Goal: Task Accomplishment & Management: Manage account settings

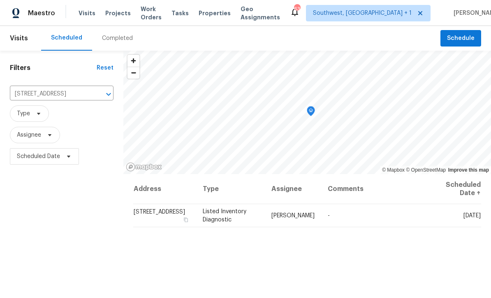
click at [108, 16] on span "Projects" at bounding box center [117, 13] width 25 height 8
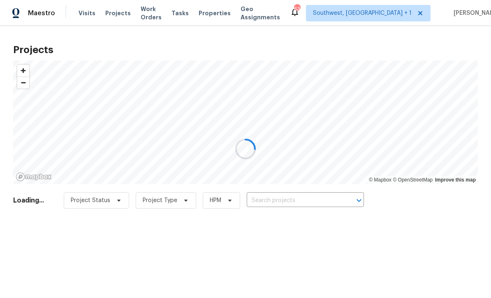
click at [301, 202] on div at bounding box center [245, 149] width 491 height 298
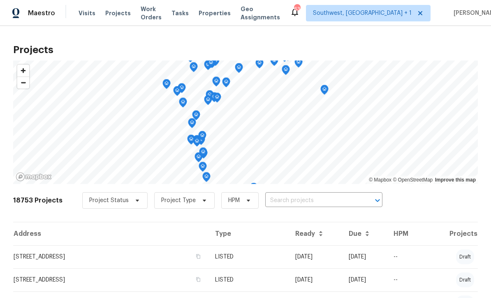
click at [299, 202] on input "text" at bounding box center [312, 200] width 94 height 13
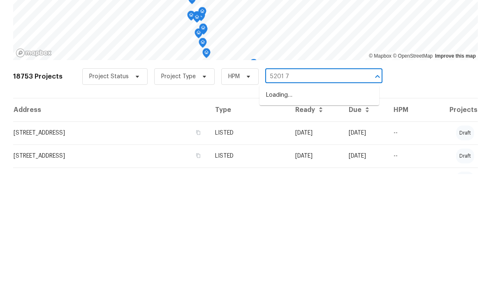
type input "5201 72"
click at [319, 212] on li "5201 72nd Way N, Saint Petersburg, FL 33709" at bounding box center [319, 219] width 120 height 14
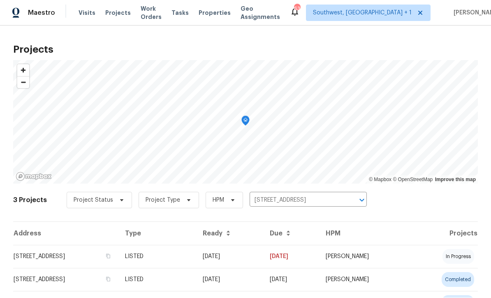
scroll to position [0, 0]
click at [263, 260] on td "08/04/25" at bounding box center [229, 256] width 67 height 23
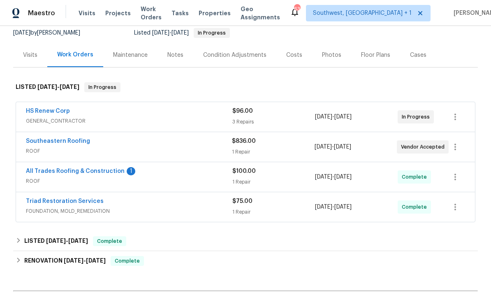
scroll to position [81, 0]
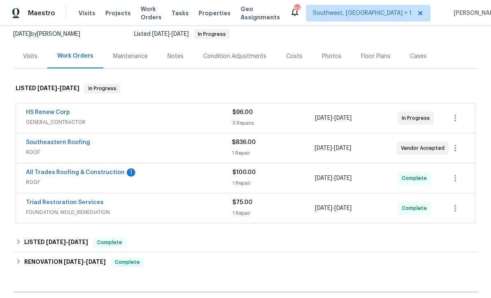
click at [33, 174] on link "All Trades Roofing & Construction" at bounding box center [75, 172] width 99 height 6
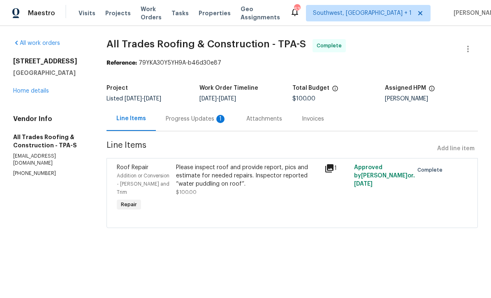
click at [200, 122] on div "Progress Updates 1" at bounding box center [196, 119] width 61 height 8
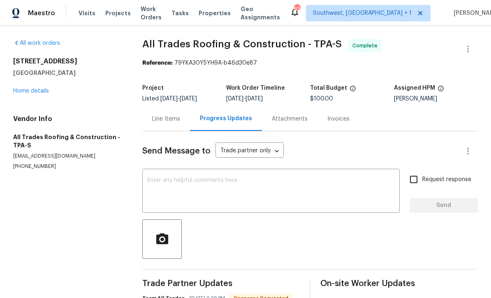
click at [268, 185] on textarea at bounding box center [270, 191] width 247 height 29
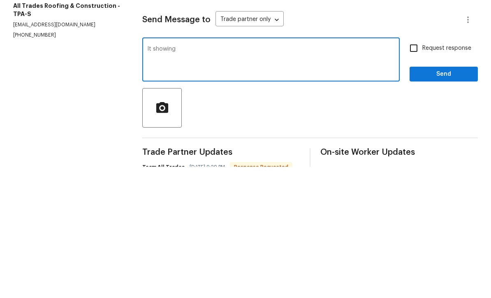
type textarea "It"
type textarea "Please email Sarah.ballard@opendoor.com for assistance."
click at [417, 171] on input "Request response" at bounding box center [413, 179] width 17 height 17
checkbox input "true"
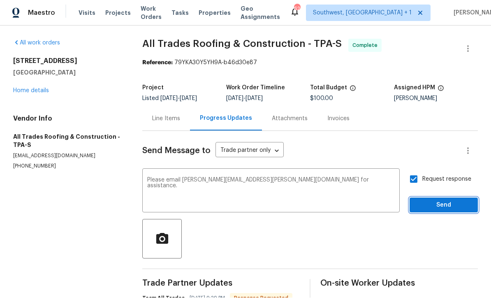
click at [437, 200] on span "Send" at bounding box center [443, 205] width 55 height 10
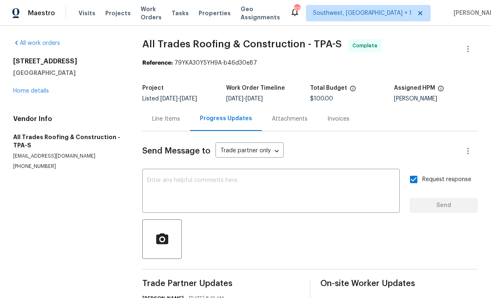
click at [109, 15] on span "Projects" at bounding box center [117, 13] width 25 height 8
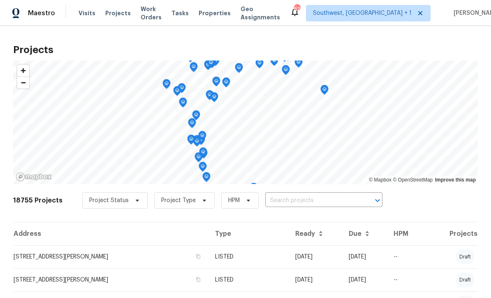
click at [319, 203] on input "text" at bounding box center [312, 200] width 94 height 13
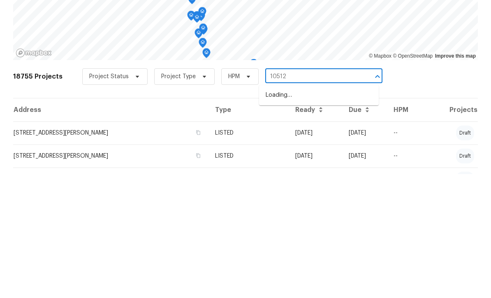
type input "10512"
click at [332, 226] on li "10512 51st Ter N, Saint Petersburg, FL 33708" at bounding box center [319, 233] width 120 height 14
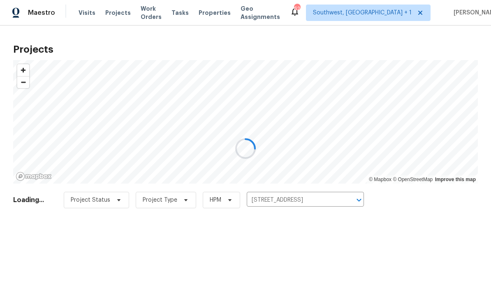
scroll to position [0, 0]
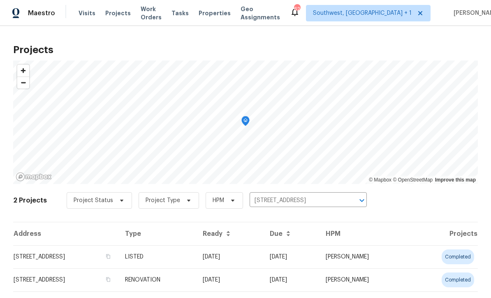
click at [263, 259] on td "08/05/25" at bounding box center [229, 256] width 67 height 23
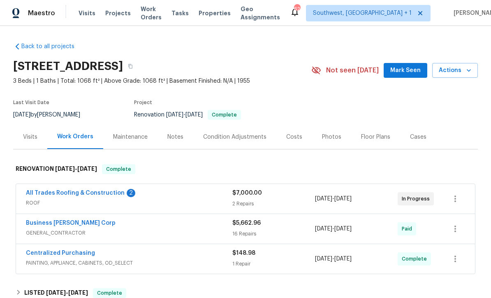
click at [29, 192] on link "All Trades Roofing & Construction" at bounding box center [75, 193] width 99 height 6
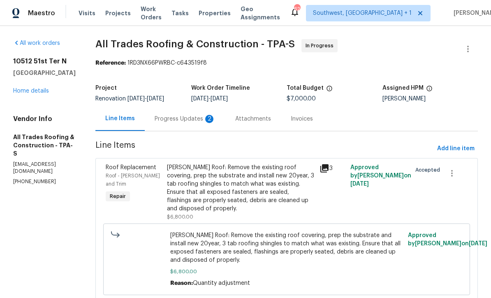
click at [157, 119] on div "Progress Updates 2" at bounding box center [185, 119] width 61 height 8
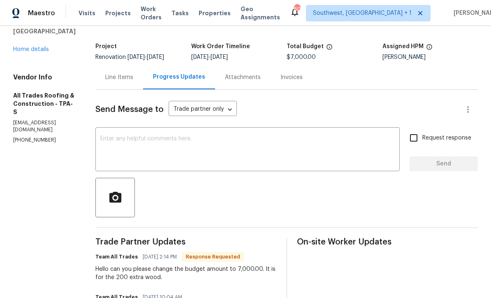
scroll to position [42, 0]
click at [236, 145] on textarea at bounding box center [247, 149] width 294 height 29
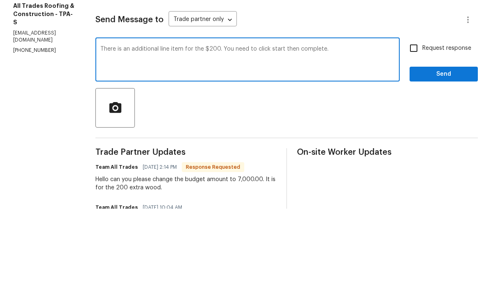
type textarea "There is an additional line item for the $200. You need to click start then com…"
click at [419, 129] on input "Request response" at bounding box center [413, 137] width 17 height 17
checkbox input "true"
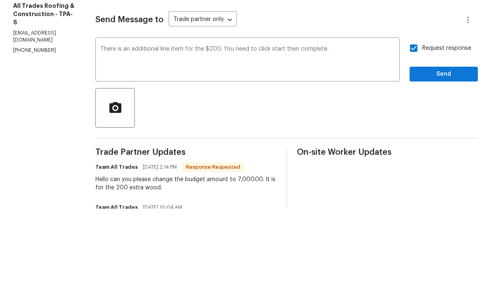
scroll to position [27, 0]
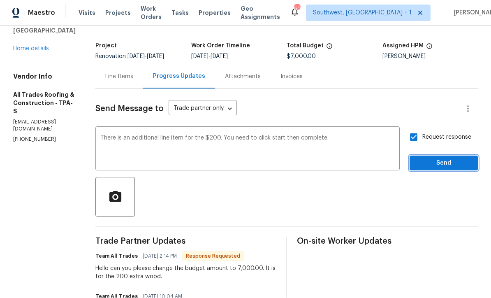
click at [439, 156] on button "Send" at bounding box center [443, 163] width 68 height 15
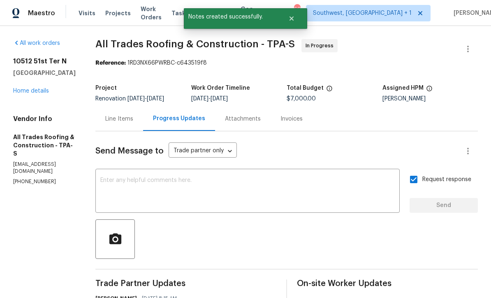
click at [22, 88] on link "Home details" at bounding box center [31, 91] width 36 height 6
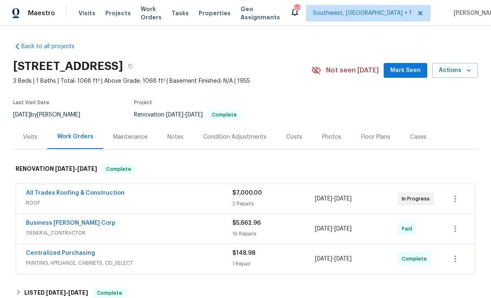
click at [105, 14] on span "Projects" at bounding box center [117, 13] width 25 height 8
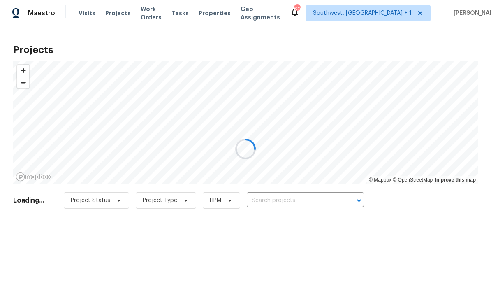
click at [318, 201] on div at bounding box center [245, 149] width 491 height 298
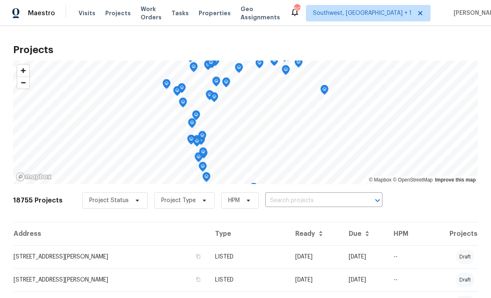
click at [305, 202] on input "text" at bounding box center [312, 200] width 94 height 13
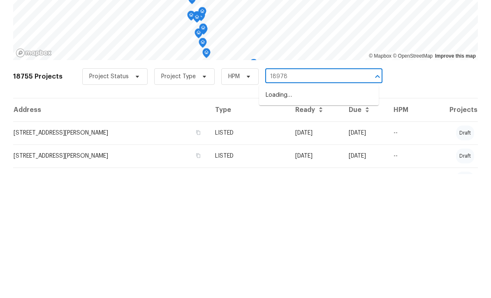
type input "18978"
click at [326, 212] on li "18978 McGrath Cir, Port Charlotte, FL 33948" at bounding box center [319, 219] width 120 height 14
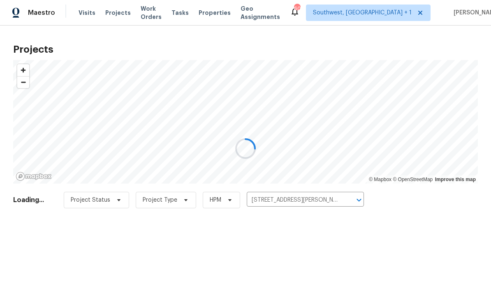
scroll to position [0, 0]
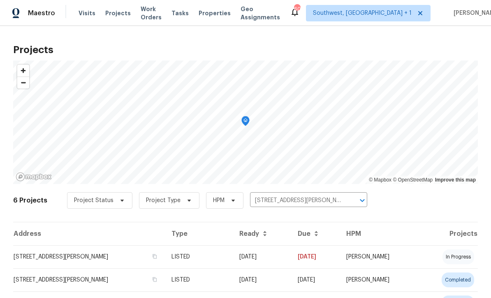
click at [291, 262] on td "08/10/25" at bounding box center [262, 256] width 58 height 23
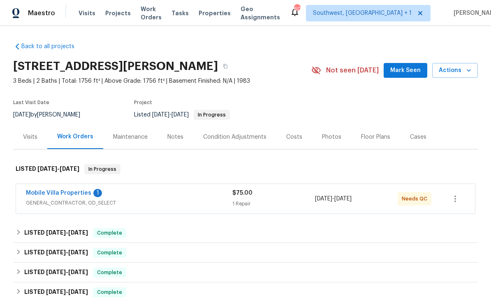
click at [285, 205] on div "1 Repair" at bounding box center [273, 203] width 83 height 8
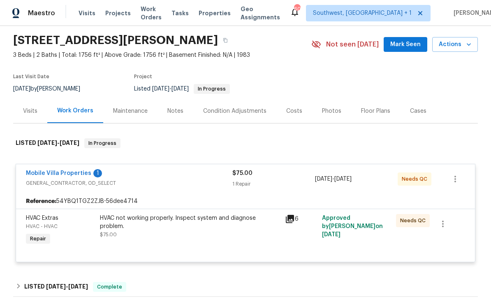
scroll to position [65, 0]
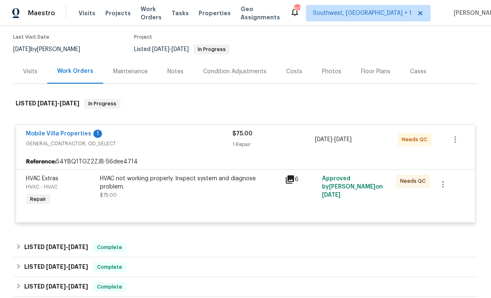
click at [236, 189] on div "HVAC not working properly. Inspect system and diagnose problem." at bounding box center [190, 182] width 180 height 16
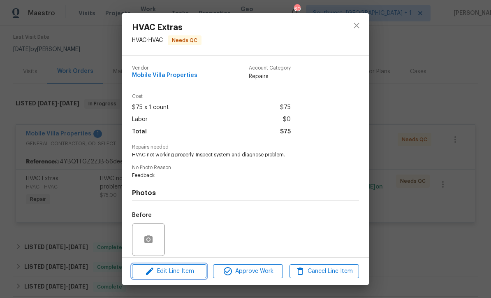
click at [190, 275] on span "Edit Line Item" at bounding box center [168, 271] width 69 height 10
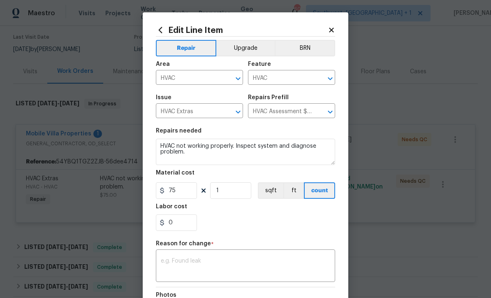
click at [305, 114] on input "HVAC Assessment $75.00" at bounding box center [280, 111] width 64 height 13
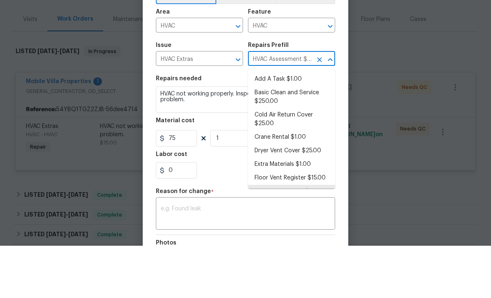
click at [212, 105] on input "HVAC Extras" at bounding box center [188, 111] width 64 height 13
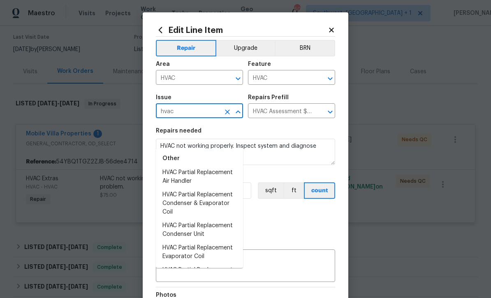
scroll to position [192, 0]
click at [212, 219] on li "HVAC Partial Replacement Condenser Unit" at bounding box center [199, 230] width 87 height 22
type input "HVAC Partial Replacement Condenser Unit"
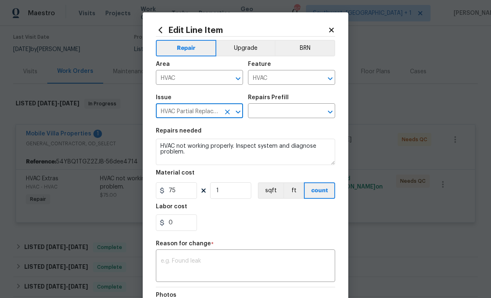
click at [303, 110] on input "text" at bounding box center [280, 111] width 64 height 13
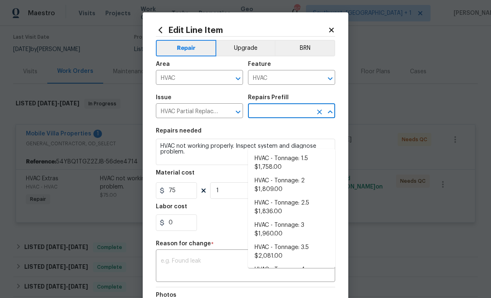
click at [287, 218] on li "HVAC - Tonnage: 3 $1,960.00" at bounding box center [291, 229] width 87 height 22
type input "HVAC - Tonnage: 3 $1,960.00"
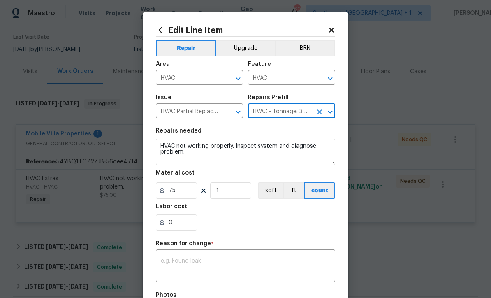
type textarea "Replace 3 Ton Condenser unit. SEER2 14.3 Condenser Material: Digital 1/1 Thermo…"
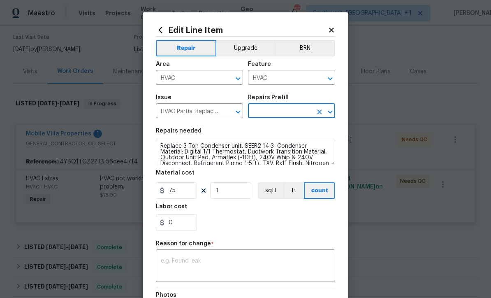
type input "HVAC - Tonnage: 3 $1,960.00"
click at [187, 194] on input "1960" at bounding box center [176, 190] width 41 height 16
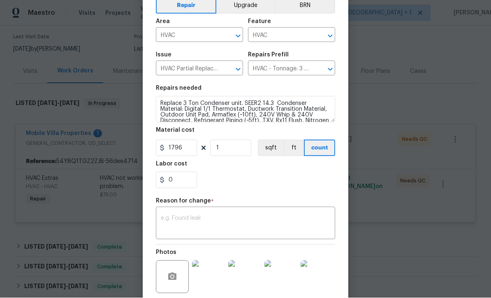
scroll to position [58, 0]
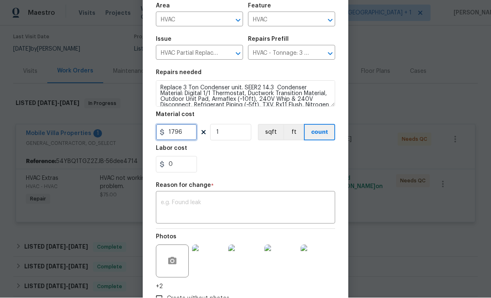
type input "1796"
click at [177, 209] on textarea at bounding box center [245, 208] width 169 height 17
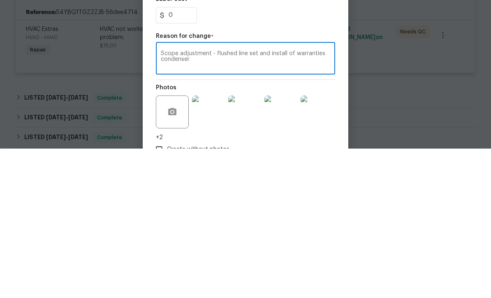
click at [328, 200] on textarea "Scope adjustment - flushed line set and install of warranties condenser" at bounding box center [245, 208] width 169 height 17
click at [319, 200] on textarea "Scope adjustment - flushed line set and install of warranties condenser" at bounding box center [245, 208] width 169 height 17
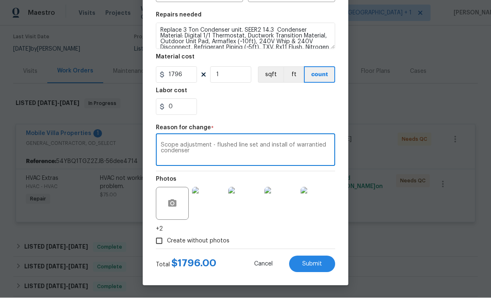
scroll to position [117, 0]
type textarea "Scope adjustment - flushed line set and install of warrantied condenser"
click at [321, 238] on div "Create without photos" at bounding box center [245, 241] width 179 height 16
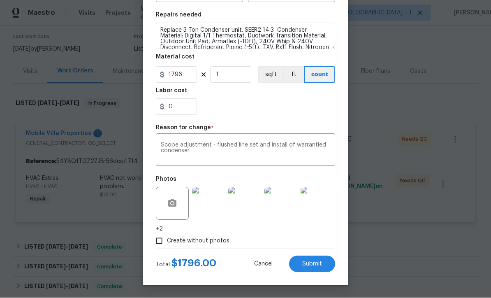
click at [319, 267] on button "Submit" at bounding box center [312, 264] width 46 height 16
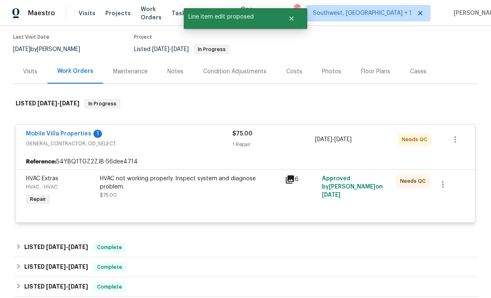
scroll to position [0, 0]
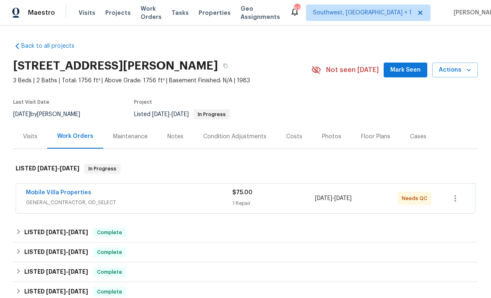
scroll to position [0, 0]
click at [283, 199] on div "$75.00 1 Repair" at bounding box center [273, 199] width 83 height 20
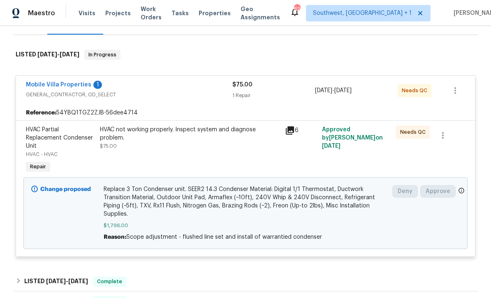
scroll to position [106, 0]
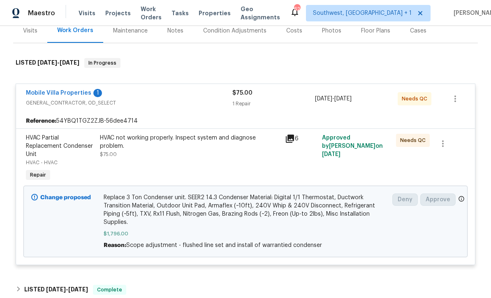
click at [62, 91] on link "Mobile Villa Properties" at bounding box center [58, 93] width 65 height 6
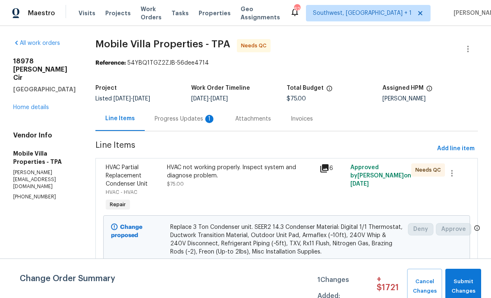
click at [178, 118] on div "Progress Updates 1" at bounding box center [185, 119] width 61 height 8
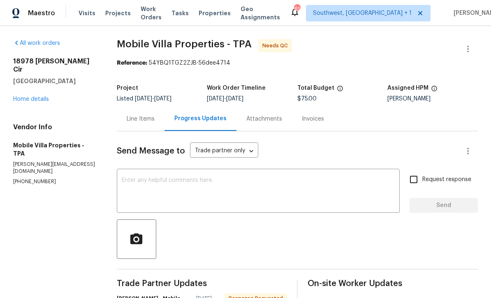
click at [249, 186] on textarea at bounding box center [258, 191] width 273 height 29
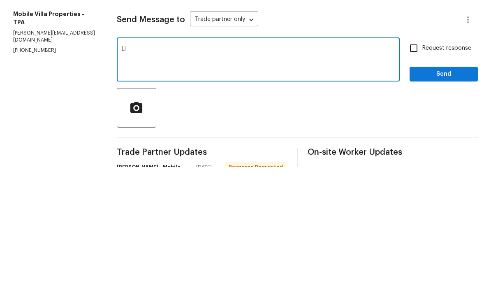
type textarea "L"
type textarea "Amount dusted, will show on your end once Dennis clicks approved"
click at [414, 171] on input "Request response" at bounding box center [413, 179] width 17 height 17
checkbox input "true"
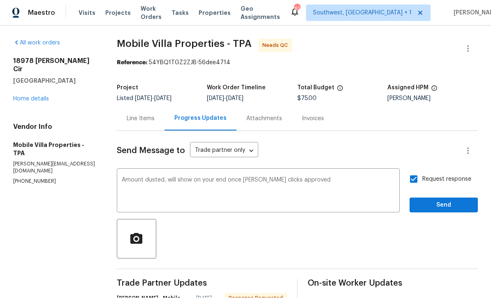
click at [167, 177] on textarea "Amount dusted, will show on your end once Dennis clicks approved" at bounding box center [258, 191] width 273 height 29
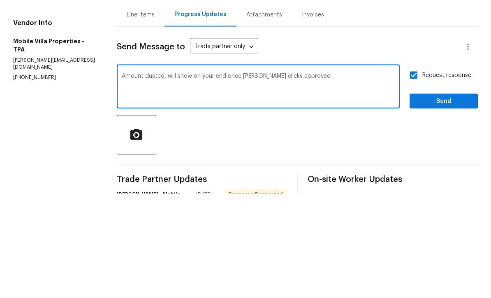
click at [163, 171] on div "Amount dusted, will show on your end once Dennis clicks approved x ​" at bounding box center [258, 192] width 283 height 42
click at [161, 177] on textarea "Amount dusted, will show on your end once Dennis clicks approved" at bounding box center [258, 191] width 273 height 29
type textarea "Amount adjusted, will show on your end once Dennis clicks approved"
click at [439, 200] on span "Send" at bounding box center [443, 205] width 55 height 10
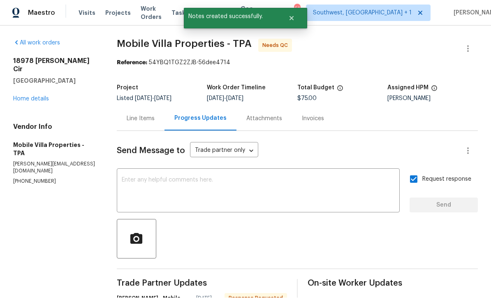
scroll to position [10, 0]
click at [19, 96] on link "Home details" at bounding box center [31, 99] width 36 height 6
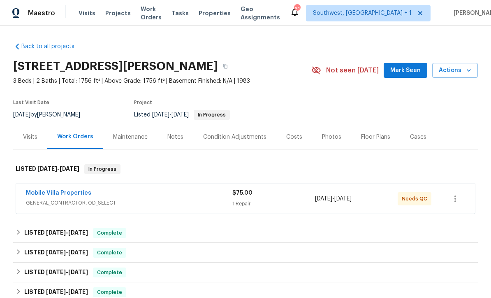
click at [111, 14] on span "Projects" at bounding box center [117, 13] width 25 height 8
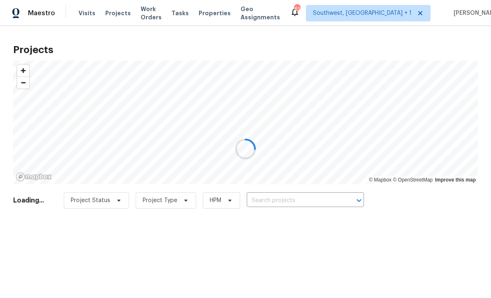
click at [312, 201] on div at bounding box center [245, 149] width 491 height 298
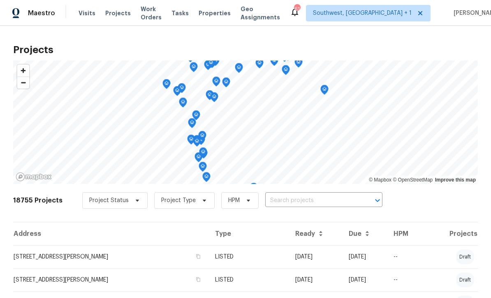
click at [300, 201] on input "text" at bounding box center [312, 200] width 94 height 13
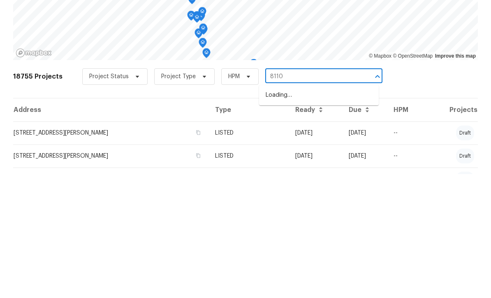
type input "8110"
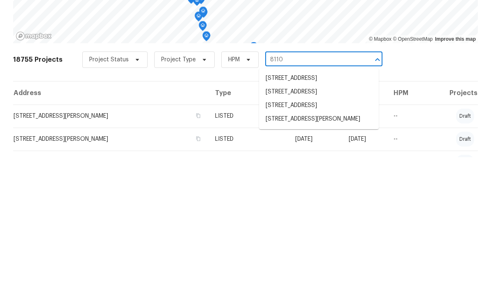
click at [341, 239] on li "8110 Enclave Way Unit 101, Sarasota, FL 34243" at bounding box center [319, 246] width 120 height 14
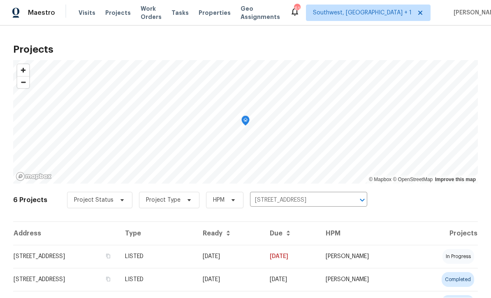
scroll to position [0, 0]
click at [263, 260] on td "08/13/25" at bounding box center [229, 256] width 67 height 23
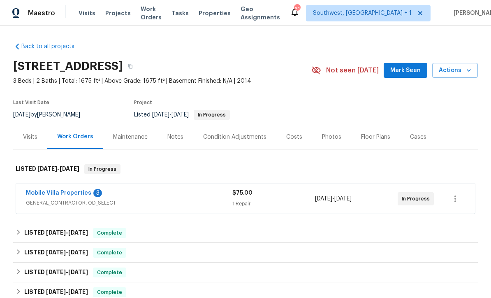
click at [66, 195] on link "Mobile Villa Properties" at bounding box center [58, 193] width 65 height 6
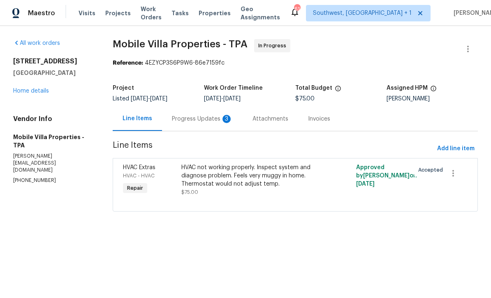
click at [271, 187] on div "HVAC not working properly. Inspect system and diagnose problem. Feels very mugg…" at bounding box center [251, 175] width 141 height 25
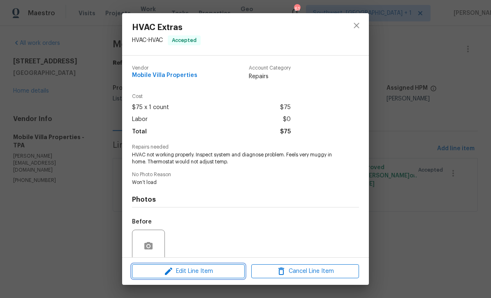
click at [222, 273] on span "Edit Line Item" at bounding box center [188, 271] width 108 height 10
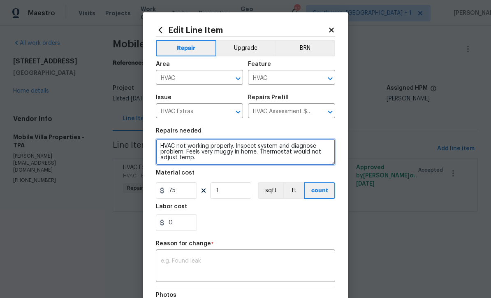
click at [168, 147] on textarea "HVAC not working properly. Inspect system and diagnose problem. Feels very mugg…" at bounding box center [245, 152] width 179 height 26
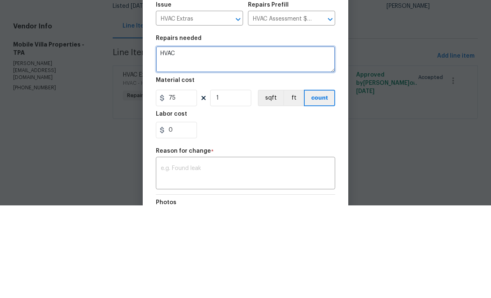
click at [219, 139] on textarea "HVAC" at bounding box center [245, 152] width 179 height 26
paste textarea "HVAC needs coil pulled and cleaned. Temp splits 17 degrees pump down and add Fr…"
click at [322, 139] on textarea "HVAC HVAC needs coil pulled and cleaned. Temp splits 17 degrees pump down and a…" at bounding box center [245, 152] width 179 height 26
click at [180, 139] on textarea "HVAC HVAC needs coil pulled and cleaned. Temp splits 17 degrees pump down and a…" at bounding box center [245, 152] width 179 height 26
click at [176, 139] on textarea "HVAC HVAC needs coil pulled and cleaned, pump down and add Freon. $670.70" at bounding box center [245, 152] width 179 height 26
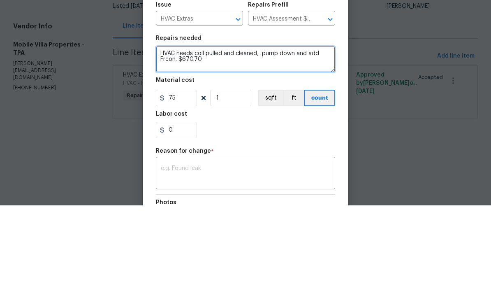
type textarea "HVAC needs coil pulled and cleaned, pump down and add Freon. $670.70"
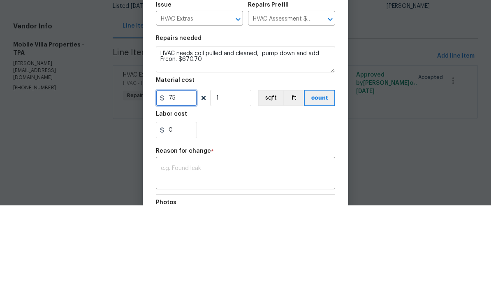
click at [187, 182] on input "75" at bounding box center [176, 190] width 41 height 16
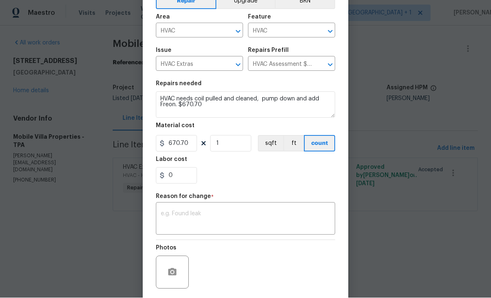
scroll to position [54, 0]
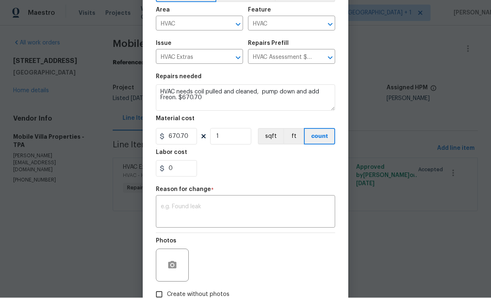
click at [174, 215] on div "Repair Upgrade BRN Area HVAC ​ Feature HVAC ​ Issue HVAC Extras ​ Repairs Prefi…" at bounding box center [245, 142] width 179 height 319
type input "670.7"
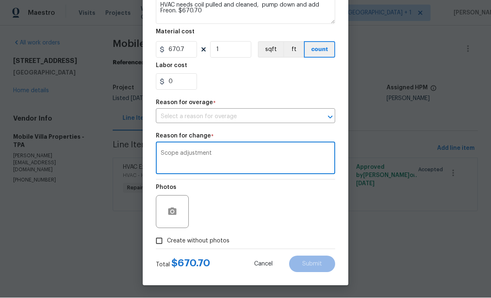
scroll to position [143, 0]
type textarea "Scope adjustment"
click at [162, 243] on input "Create without photos" at bounding box center [159, 241] width 16 height 16
checkbox input "true"
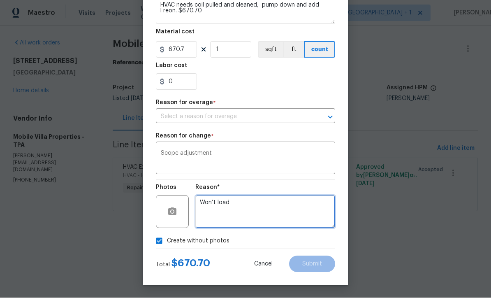
click at [294, 217] on textarea "Won’t load" at bounding box center [265, 211] width 140 height 33
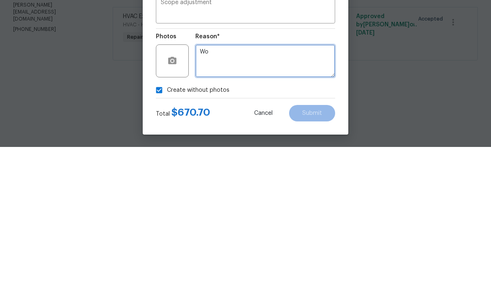
type textarea "W"
type textarea "Quote"
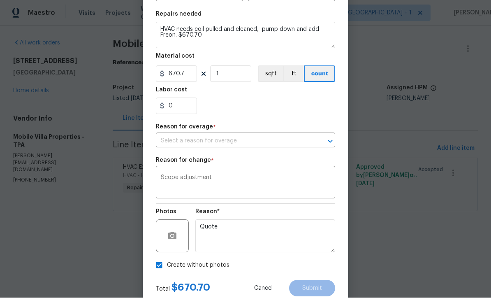
scroll to position [105, 0]
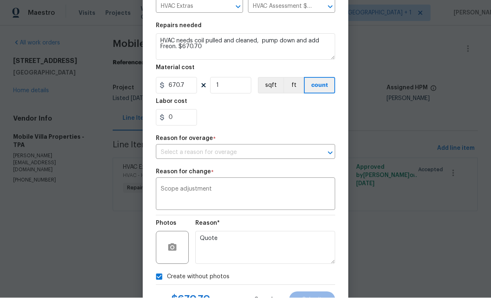
click at [261, 153] on input "text" at bounding box center [234, 152] width 156 height 13
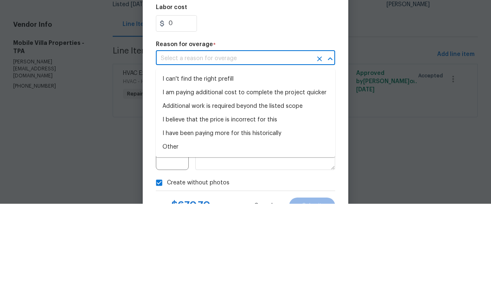
click at [223, 166] on li "I can't find the right prefill" at bounding box center [245, 173] width 179 height 14
type input "I can't find the right prefill"
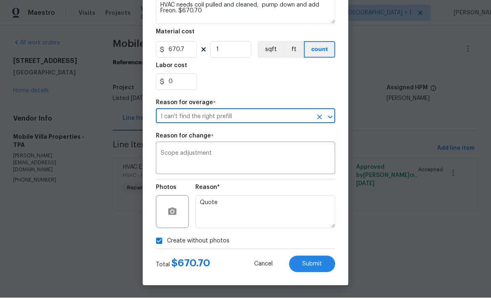
scroll to position [143, 0]
click at [317, 268] on button "Submit" at bounding box center [312, 264] width 46 height 16
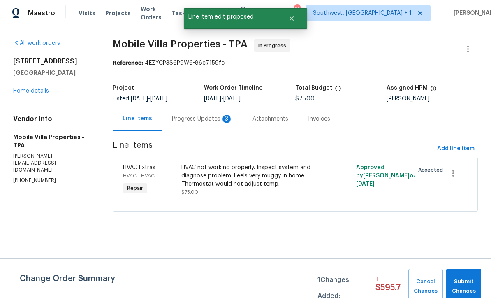
scroll to position [0, 0]
click at [464, 286] on span "Submit Changes" at bounding box center [463, 286] width 27 height 19
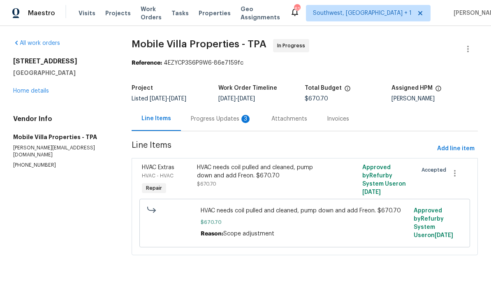
click at [220, 119] on div "Progress Updates 3" at bounding box center [221, 119] width 61 height 8
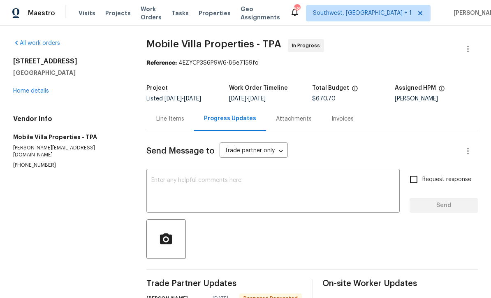
click at [306, 185] on textarea at bounding box center [272, 191] width 243 height 29
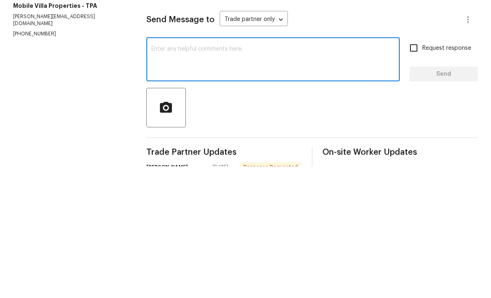
scroll to position [27, 0]
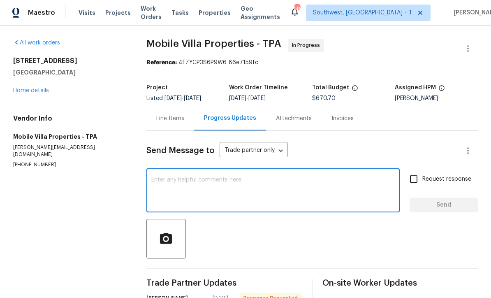
click at [160, 115] on div "Line Items" at bounding box center [170, 119] width 28 height 8
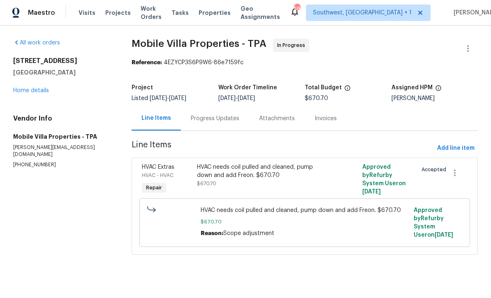
click at [35, 93] on link "Home details" at bounding box center [31, 91] width 36 height 6
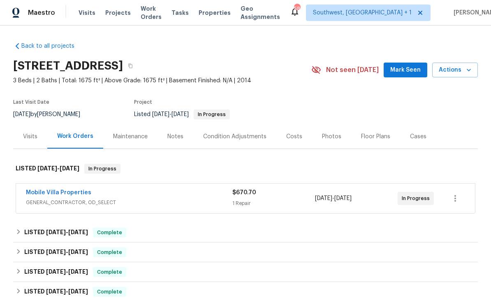
scroll to position [2, 0]
click at [109, 11] on span "Projects" at bounding box center [117, 13] width 25 height 8
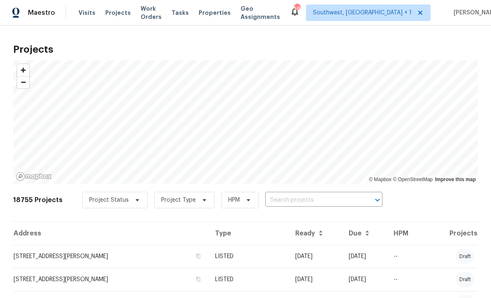
scroll to position [0, 0]
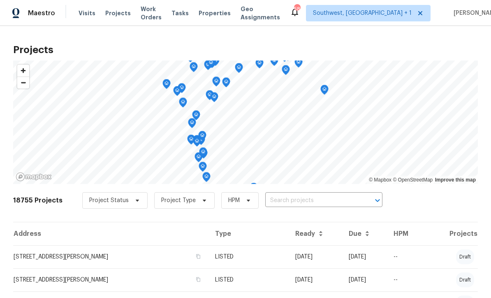
click at [308, 202] on input "text" at bounding box center [312, 200] width 94 height 13
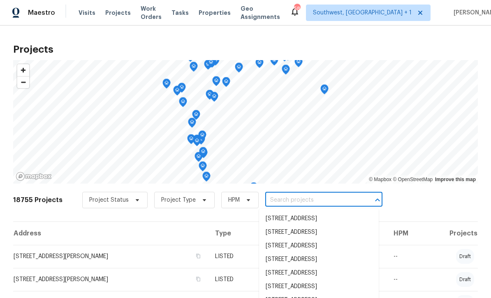
scroll to position [0, 0]
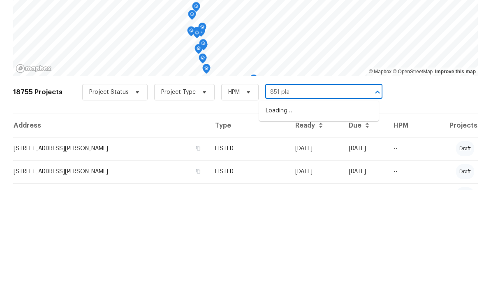
type input "851 plac"
click at [335, 212] on li "851 Placid Lake Dr, Osprey, FL 34229" at bounding box center [319, 219] width 120 height 14
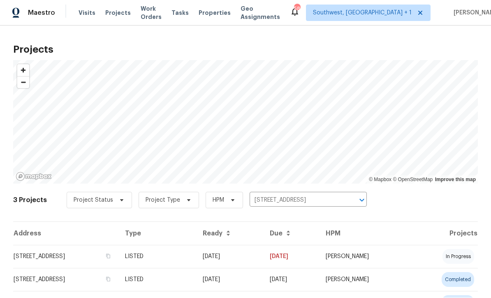
scroll to position [0, 0]
click at [296, 253] on td "08/18/25" at bounding box center [291, 256] width 56 height 23
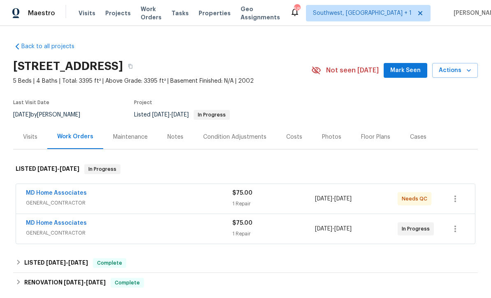
scroll to position [2, 0]
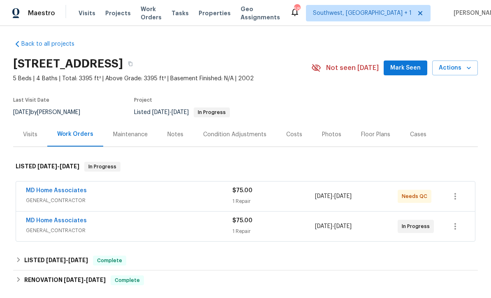
click at [240, 199] on div "1 Repair" at bounding box center [273, 201] width 83 height 8
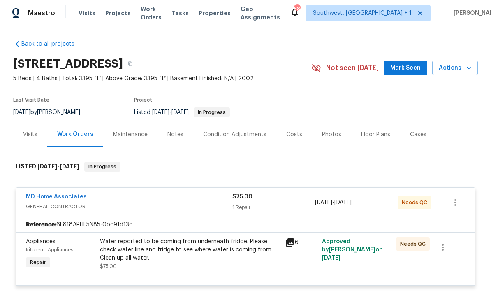
click at [267, 259] on div "Water reported to be coming from underneath fridge. Please check water line and…" at bounding box center [190, 249] width 180 height 25
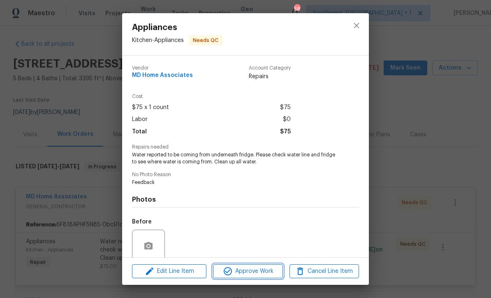
click at [272, 274] on span "Approve Work" at bounding box center [247, 271] width 65 height 10
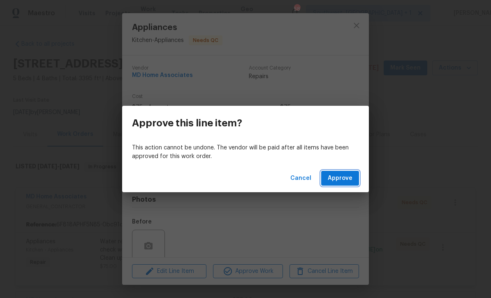
click at [347, 173] on button "Approve" at bounding box center [340, 178] width 38 height 15
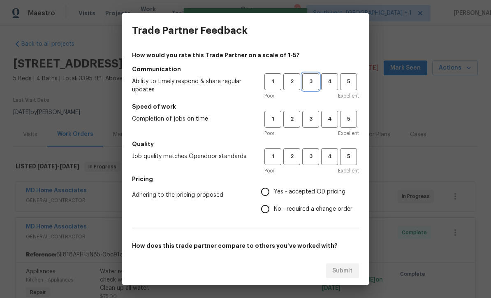
click at [308, 83] on span "3" at bounding box center [310, 81] width 15 height 9
click at [310, 120] on span "3" at bounding box center [310, 118] width 15 height 9
click at [311, 164] on button "3" at bounding box center [310, 156] width 17 height 17
click at [273, 193] on input "Yes - accepted OD pricing" at bounding box center [265, 191] width 17 height 17
radio input "true"
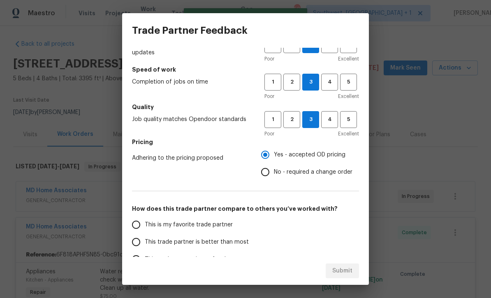
scroll to position [38, 0]
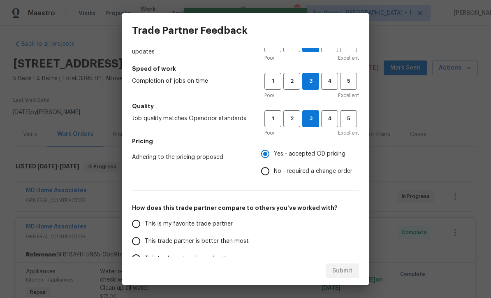
click at [141, 243] on input "This trade partner is better than most" at bounding box center [135, 240] width 17 height 17
click at [347, 275] on span "Submit" at bounding box center [342, 271] width 20 height 10
radio input "true"
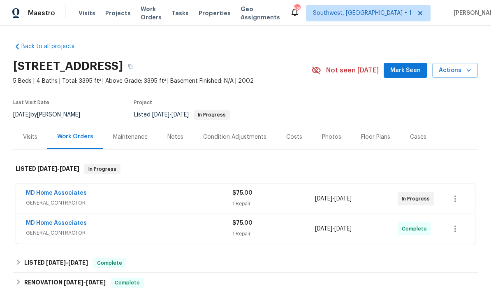
click at [116, 14] on span "Projects" at bounding box center [117, 13] width 25 height 8
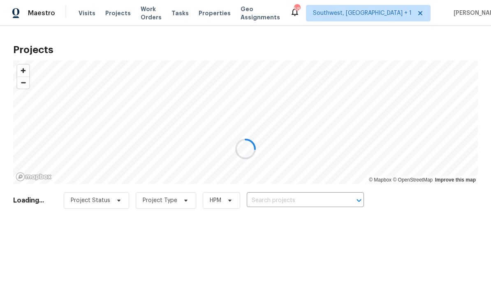
click at [319, 200] on div at bounding box center [245, 149] width 491 height 298
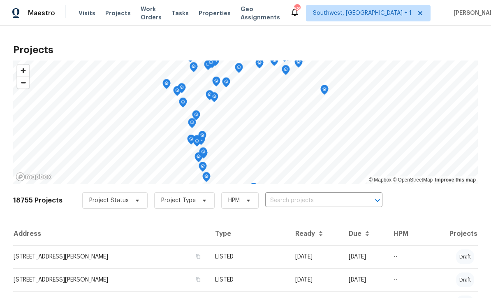
click at [304, 201] on input "text" at bounding box center [312, 200] width 94 height 13
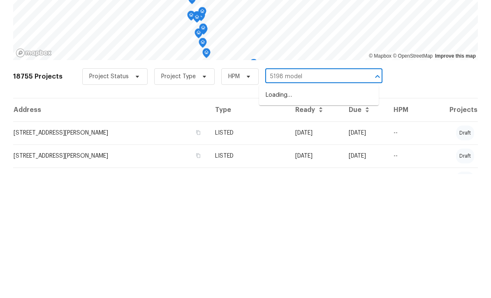
scroll to position [27, 0]
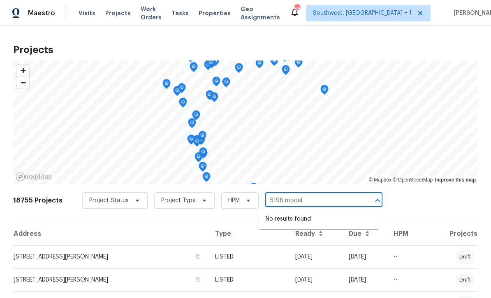
click at [319, 194] on input "5198 model" at bounding box center [312, 200] width 94 height 13
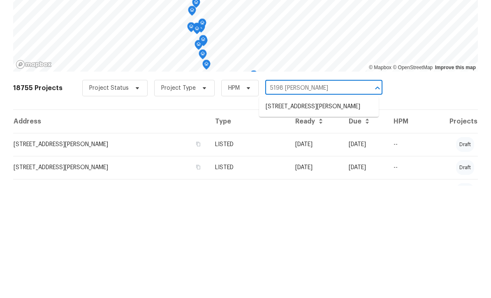
type input "5198 Moeller"
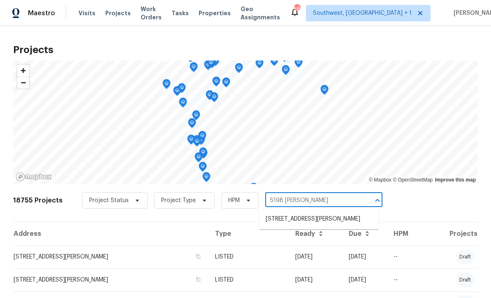
click at [313, 212] on li "5198 Moeller Ave, Sarasota, FL 34233" at bounding box center [319, 219] width 120 height 14
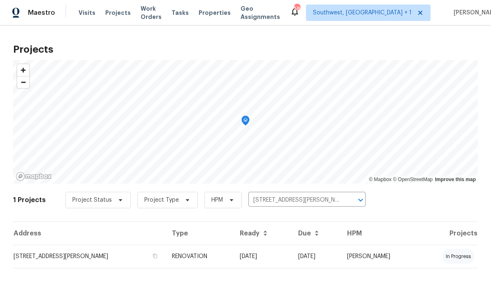
click at [329, 266] on td "08/30/25" at bounding box center [315, 256] width 49 height 23
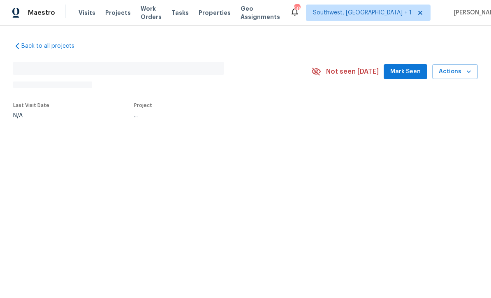
scroll to position [0, 0]
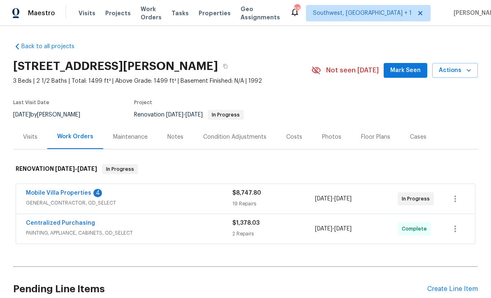
click at [28, 194] on link "Mobile Villa Properties" at bounding box center [58, 193] width 65 height 6
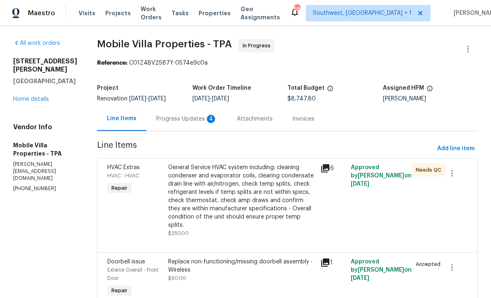
click at [159, 120] on div "Progress Updates 4" at bounding box center [186, 119] width 61 height 8
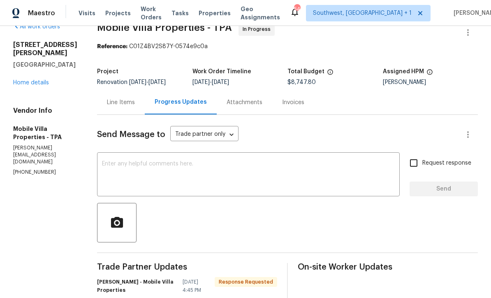
scroll to position [17, 0]
click at [307, 162] on textarea at bounding box center [248, 174] width 293 height 29
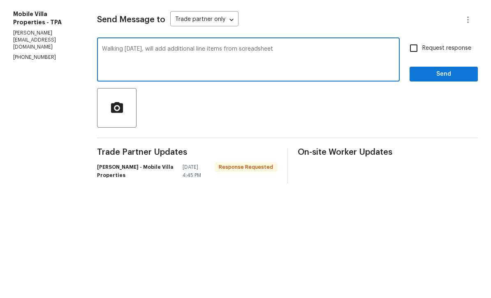
type textarea "Walking today, will add additional line items from soreadsheet"
click at [417, 154] on input "Request response" at bounding box center [413, 162] width 17 height 17
checkbox input "true"
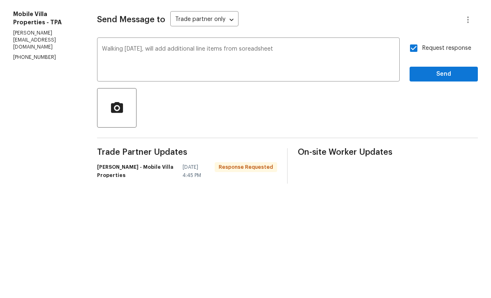
scroll to position [27, 0]
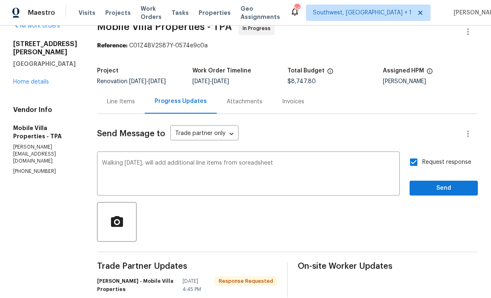
click at [260, 160] on textarea "Walking today, will add additional line items from soreadsheet" at bounding box center [248, 174] width 293 height 29
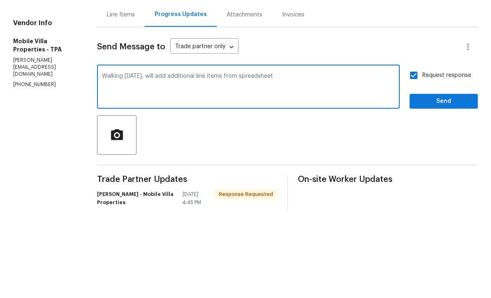
type textarea "Walking today, will add additional line items from spreadsheet"
click at [435, 183] on span "Send" at bounding box center [443, 188] width 55 height 10
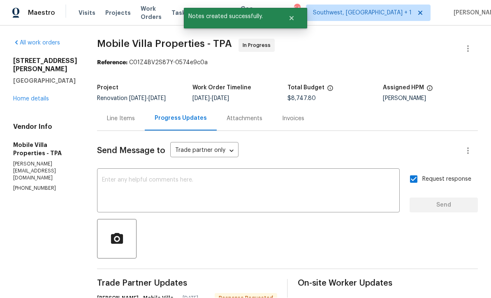
scroll to position [16, 0]
click at [34, 96] on link "Home details" at bounding box center [31, 99] width 36 height 6
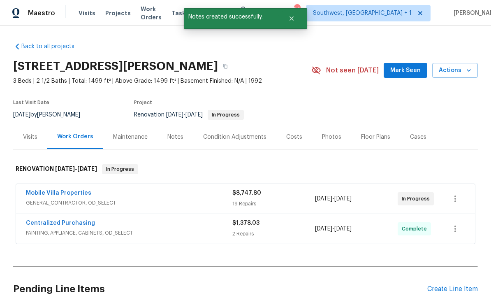
click at [458, 63] on button "Actions" at bounding box center [455, 70] width 46 height 15
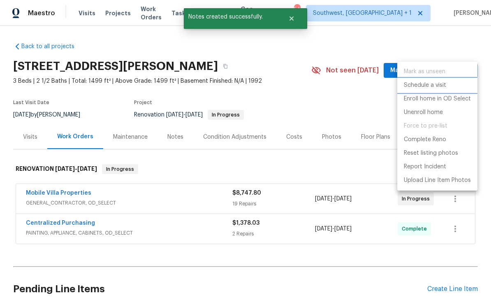
click at [437, 82] on p "Schedule a visit" at bounding box center [425, 85] width 42 height 9
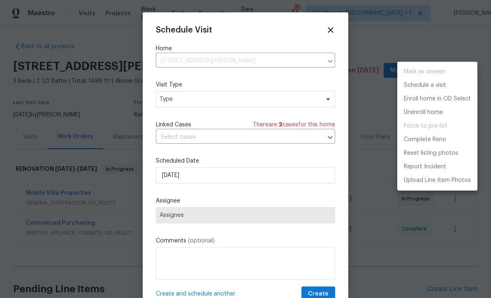
click at [220, 99] on div at bounding box center [245, 149] width 491 height 298
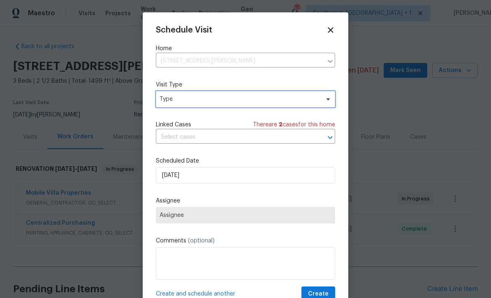
click at [178, 104] on span "Type" at bounding box center [245, 99] width 179 height 16
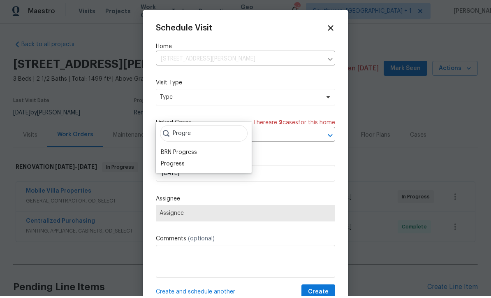
scroll to position [18, 0]
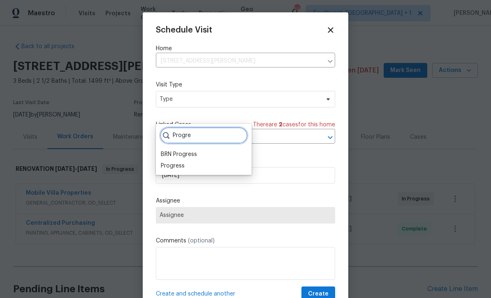
type input "Progre"
click at [170, 162] on div "Progress" at bounding box center [173, 166] width 24 height 8
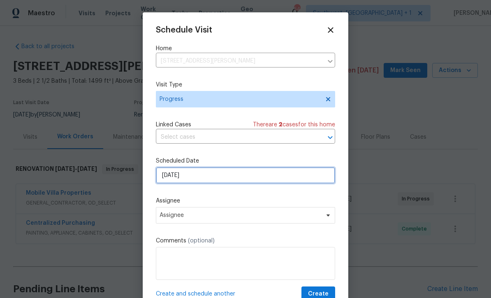
click at [233, 183] on input "[DATE]" at bounding box center [245, 175] width 179 height 16
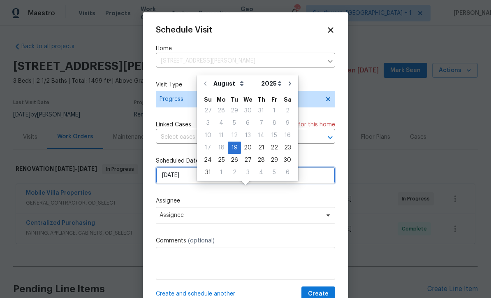
scroll to position [17, 0]
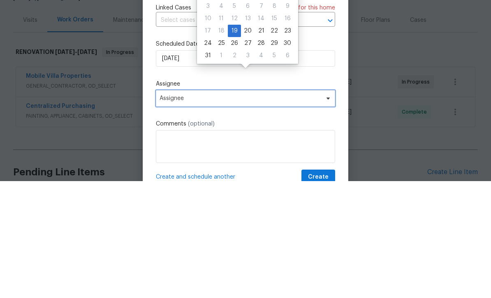
click at [271, 212] on span "Assignee" at bounding box center [240, 215] width 161 height 7
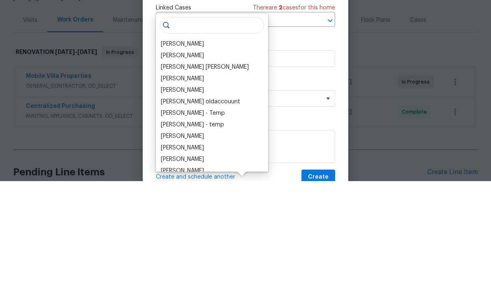
scroll to position [0, 0]
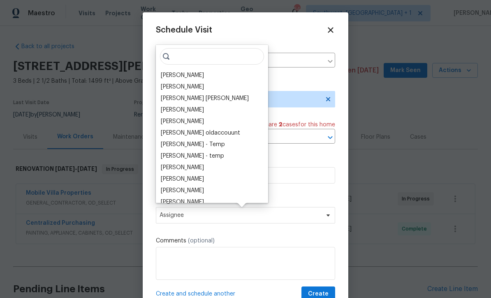
click at [193, 74] on div "[PERSON_NAME]" at bounding box center [182, 75] width 43 height 8
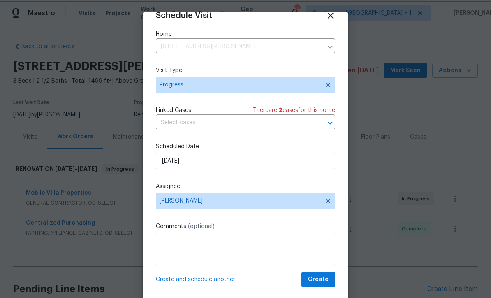
scroll to position [16, 0]
click at [328, 282] on span "Create" at bounding box center [318, 279] width 21 height 10
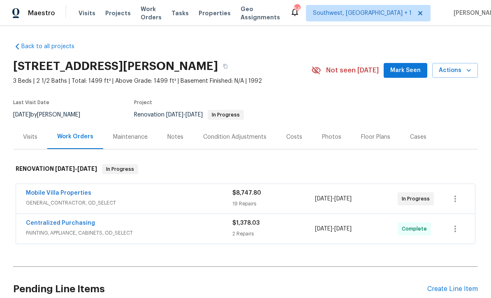
click at [159, 14] on span "Work Orders" at bounding box center [151, 13] width 21 height 16
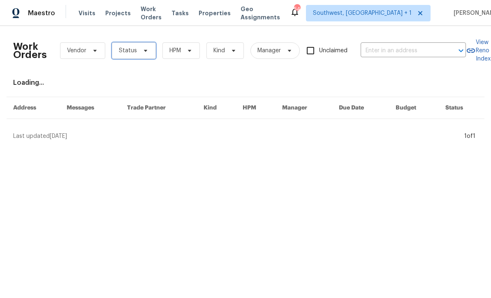
click at [140, 48] on span at bounding box center [144, 50] width 9 height 7
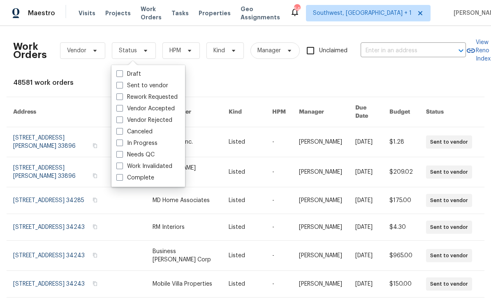
click at [117, 153] on span at bounding box center [119, 154] width 7 height 7
click at [117, 153] on input "Needs QC" at bounding box center [118, 152] width 5 height 5
checkbox input "true"
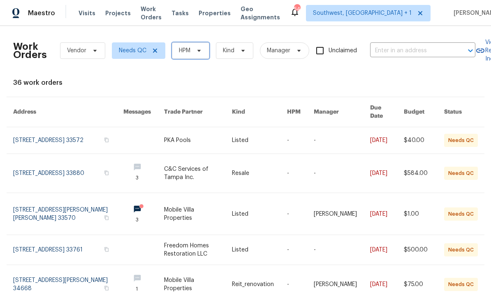
click at [197, 51] on icon at bounding box center [199, 50] width 7 height 7
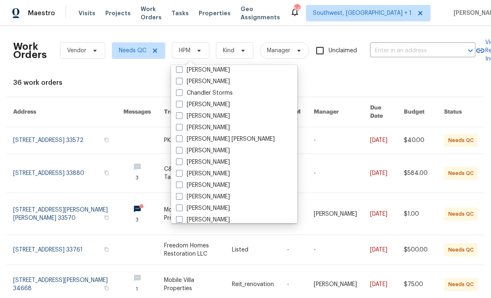
scroll to position [34, 0]
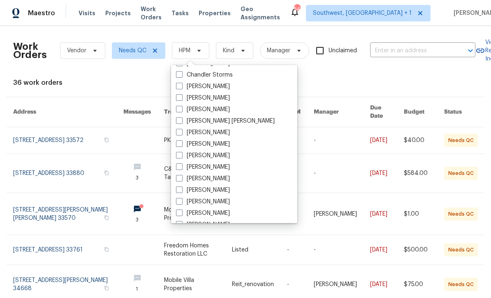
click at [178, 202] on span at bounding box center [179, 201] width 7 height 7
click at [178, 202] on input "[PERSON_NAME]" at bounding box center [178, 199] width 5 height 5
checkbox input "true"
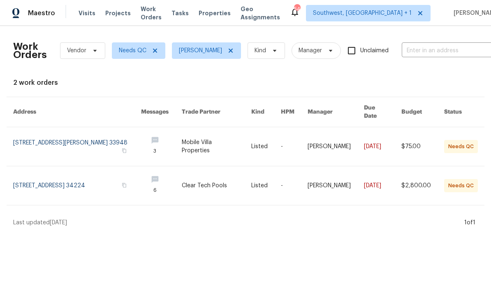
click at [241, 185] on link at bounding box center [216, 185] width 69 height 39
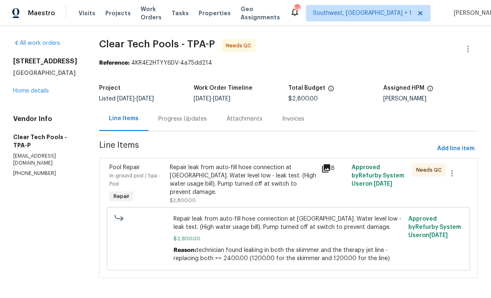
click at [200, 120] on div "Progress Updates" at bounding box center [182, 119] width 49 height 8
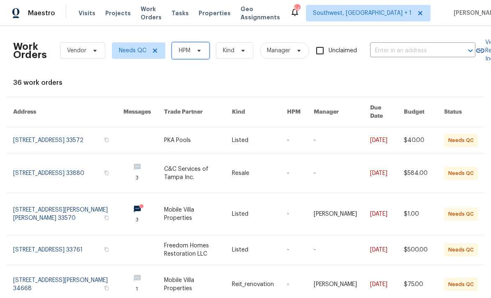
click at [204, 49] on span "HPM" at bounding box center [190, 50] width 37 height 16
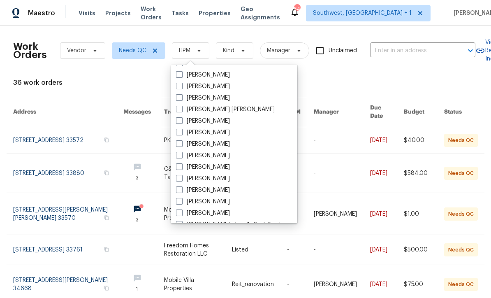
scroll to position [98, 0]
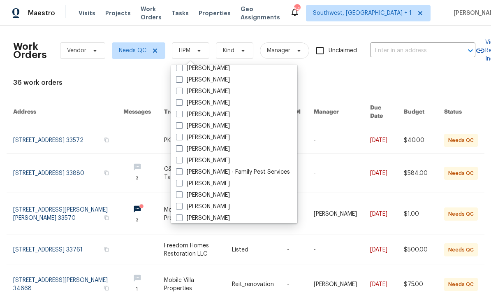
click at [180, 136] on span at bounding box center [179, 137] width 7 height 7
click at [180, 136] on input "[PERSON_NAME]" at bounding box center [178, 135] width 5 height 5
checkbox input "true"
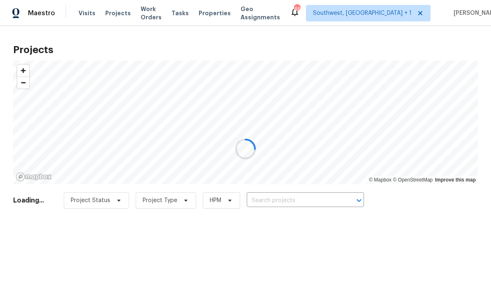
scroll to position [0, 0]
click at [302, 201] on div at bounding box center [245, 149] width 491 height 298
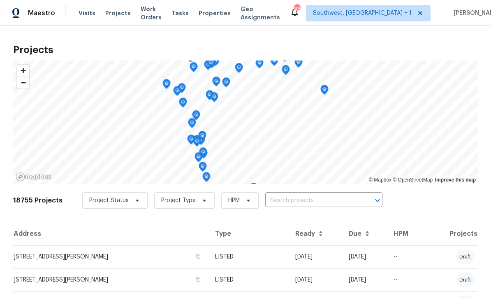
click at [308, 206] on input "text" at bounding box center [312, 200] width 94 height 13
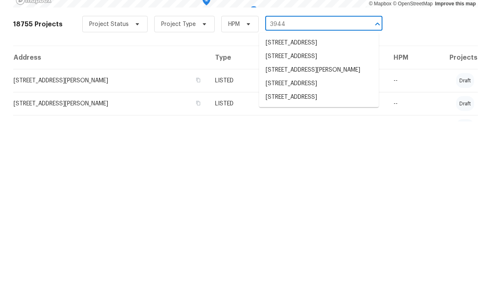
scroll to position [22, 0]
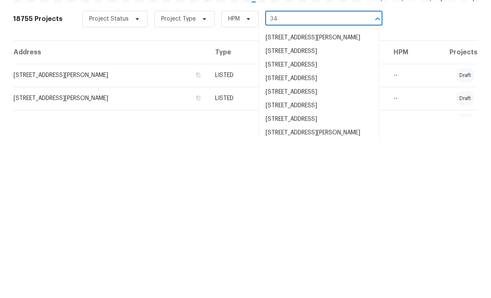
type input "3"
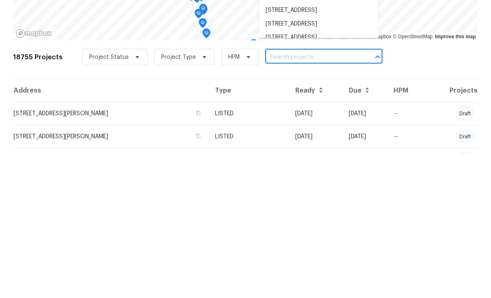
scroll to position [27, 0]
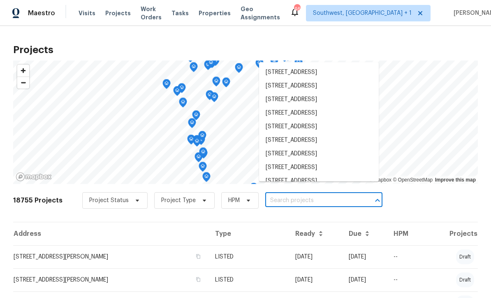
click at [168, 222] on th "Address" at bounding box center [110, 233] width 195 height 23
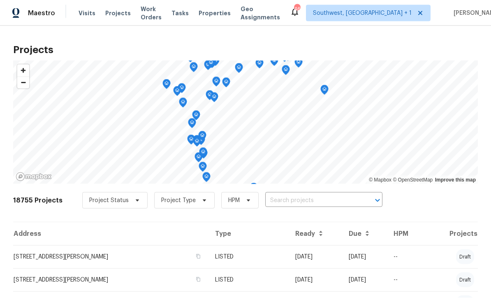
scroll to position [0, 0]
click at [229, 15] on span "Properties" at bounding box center [215, 13] width 32 height 8
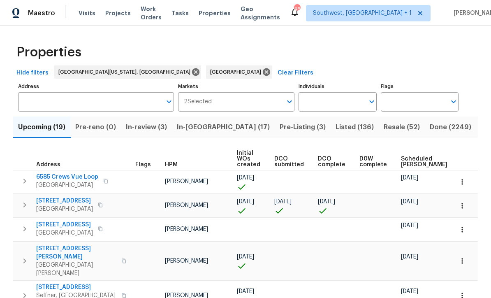
click at [340, 96] on input "Individuals" at bounding box center [330, 101] width 65 height 19
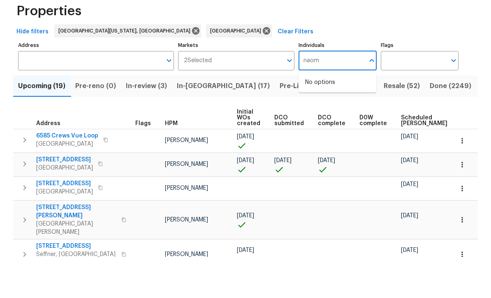
type input "naomi"
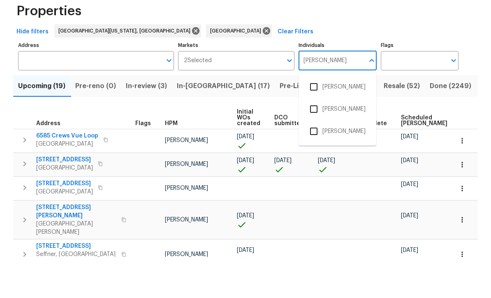
click at [317, 119] on input "checkbox" at bounding box center [313, 127] width 17 height 17
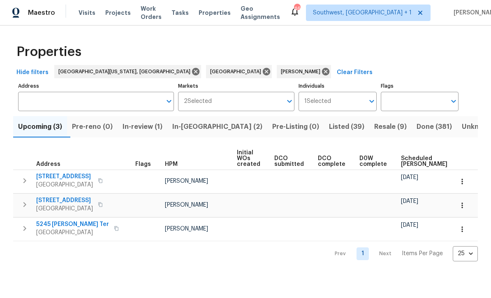
click at [329, 124] on span "Listed (39)" at bounding box center [346, 127] width 35 height 12
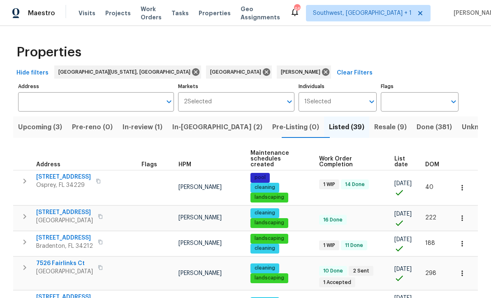
click at [400, 156] on span "List date" at bounding box center [402, 162] width 17 height 12
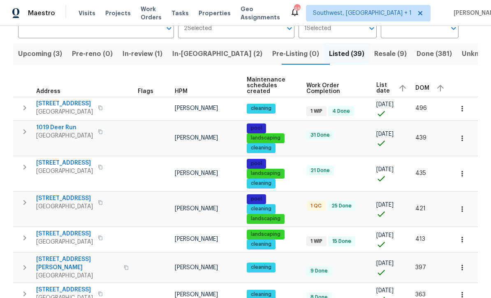
scroll to position [74, 0]
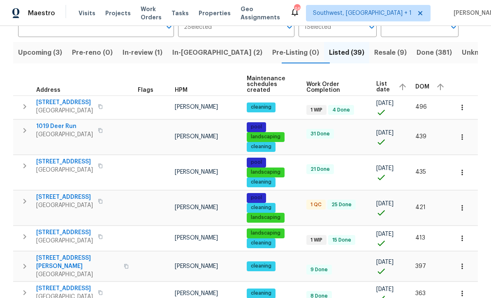
click at [52, 231] on span "3444 97th Ln E" at bounding box center [64, 232] width 57 height 8
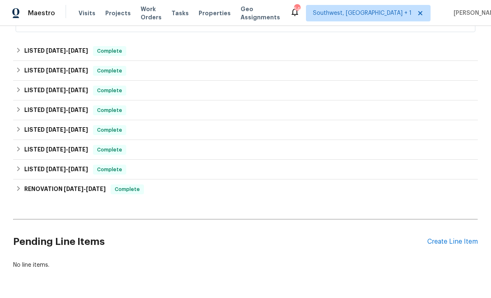
scroll to position [181, 0]
click at [451, 245] on div "Create Line Item" at bounding box center [452, 242] width 51 height 8
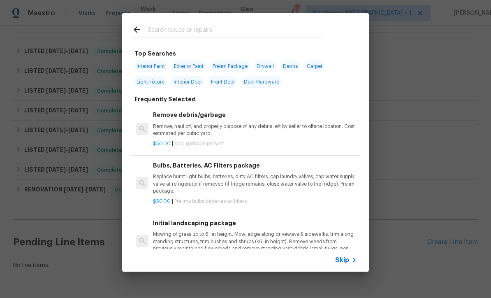
click at [345, 264] on div "Skip" at bounding box center [347, 260] width 24 height 10
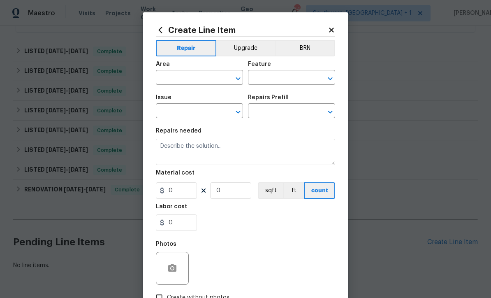
click at [198, 81] on input "text" at bounding box center [188, 78] width 64 height 13
click at [192, 97] on li "Roof" at bounding box center [199, 97] width 87 height 14
type input "Roof"
click at [294, 74] on input "text" at bounding box center [280, 78] width 64 height 13
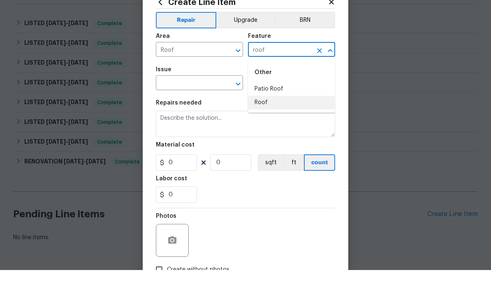
click at [270, 124] on li "Roof" at bounding box center [291, 131] width 87 height 14
type input "Roof"
click at [206, 105] on input "text" at bounding box center [188, 111] width 64 height 13
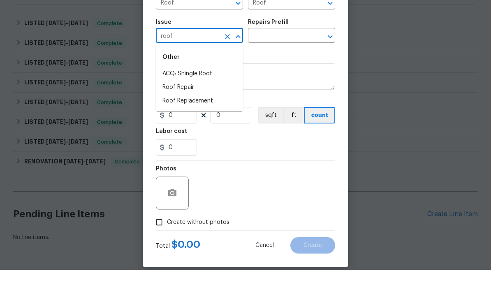
scroll to position [50, 0]
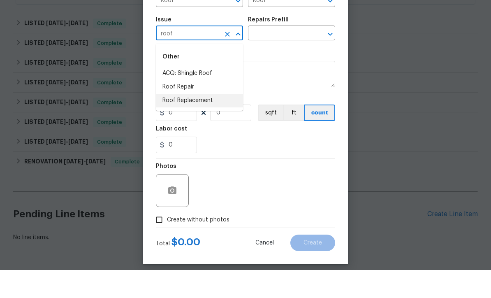
click at [214, 122] on li "Roof Replacement" at bounding box center [199, 129] width 87 height 14
type input "Roof Replacement"
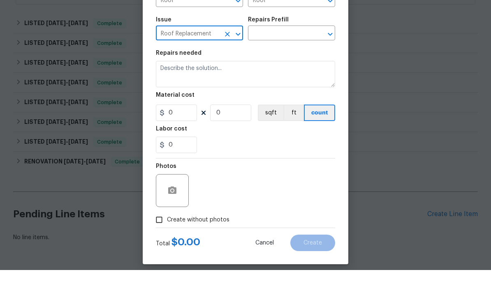
click at [300, 55] on input "text" at bounding box center [280, 61] width 64 height 13
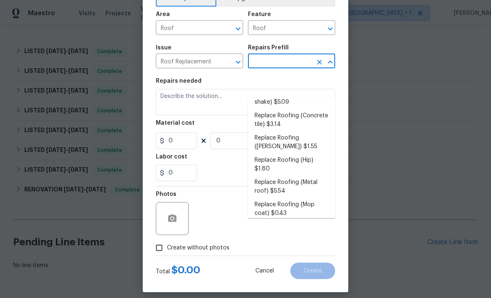
scroll to position [64, 0]
click at [314, 132] on li "Replace Roofing ([PERSON_NAME]) $1.55" at bounding box center [291, 143] width 87 height 22
type input "Replace Roofing ([PERSON_NAME]) $1.55"
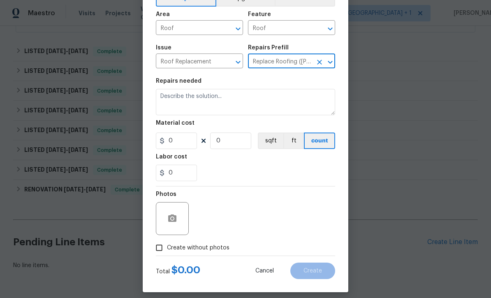
type input "[PERSON_NAME] and Trim"
type textarea "[PERSON_NAME] Roof: Remove the existing roof covering, prep the substrate and i…"
type input "1"
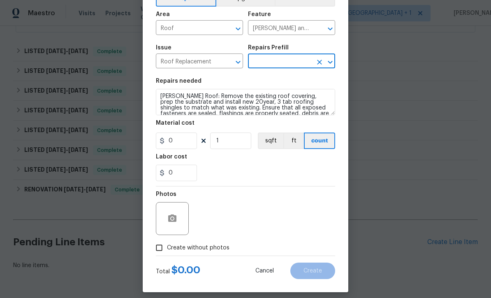
type input "Replace Roofing ([PERSON_NAME]) $1.55"
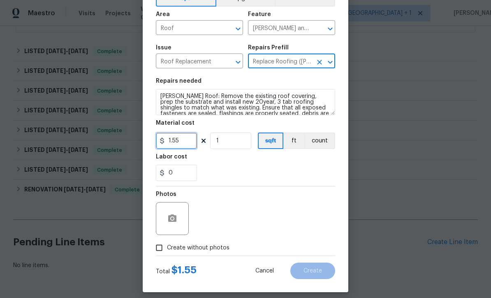
click at [196, 144] on input "1.55" at bounding box center [176, 140] width 41 height 16
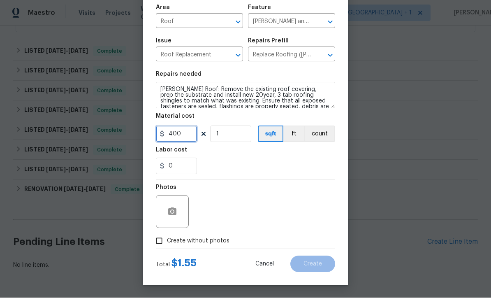
type input "400"
click at [157, 247] on div "Photos Create without photos" at bounding box center [245, 214] width 179 height 69
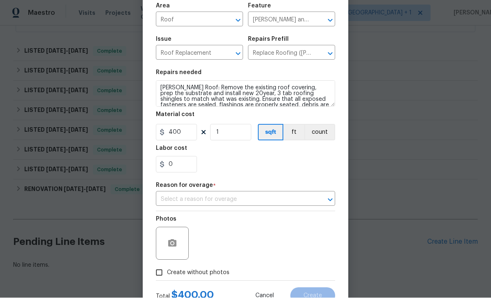
click at [246, 203] on input "text" at bounding box center [234, 199] width 156 height 13
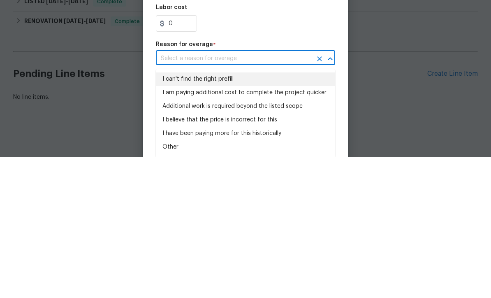
click at [236, 213] on li "I can't find the right prefill" at bounding box center [245, 220] width 179 height 14
type input "I can't find the right prefill"
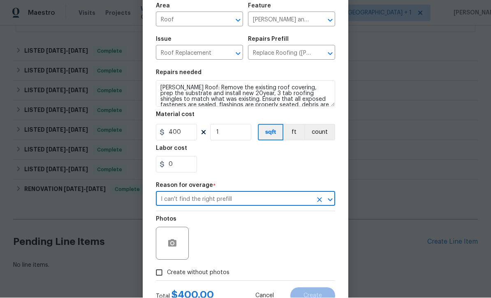
click at [164, 280] on input "Create without photos" at bounding box center [159, 273] width 16 height 16
checkbox input "true"
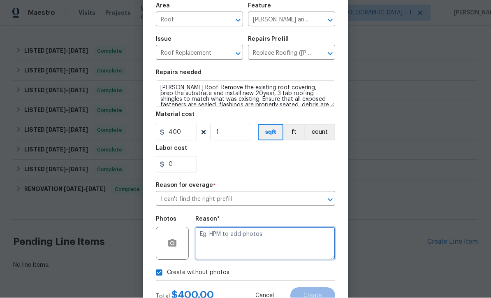
click at [245, 251] on textarea at bounding box center [265, 243] width 140 height 33
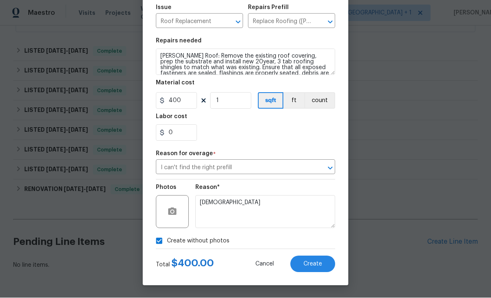
scroll to position [92, 0]
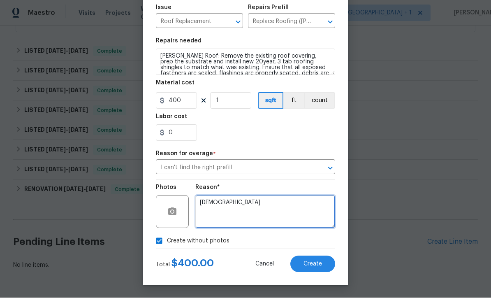
type textarea "[DEMOGRAPHIC_DATA]"
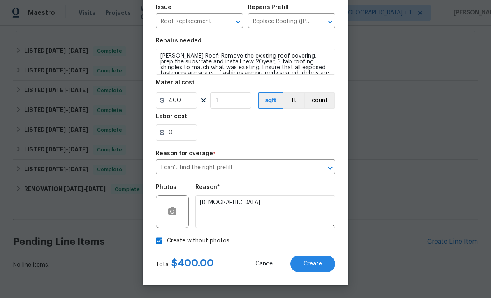
click at [320, 270] on button "Create" at bounding box center [312, 264] width 45 height 16
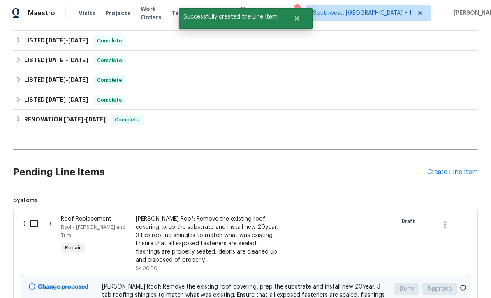
scroll to position [259, 0]
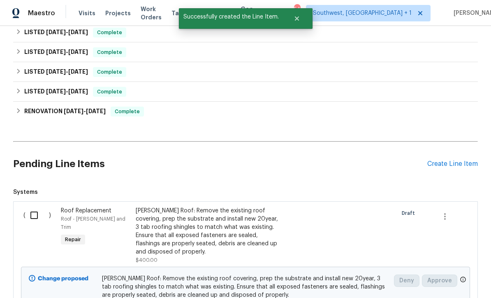
click at [39, 206] on input "checkbox" at bounding box center [36, 214] width 23 height 17
checkbox input "true"
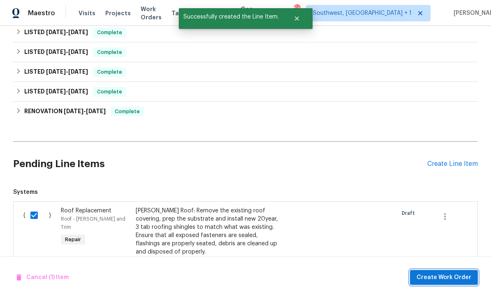
click at [441, 276] on span "Create Work Order" at bounding box center [443, 277] width 55 height 10
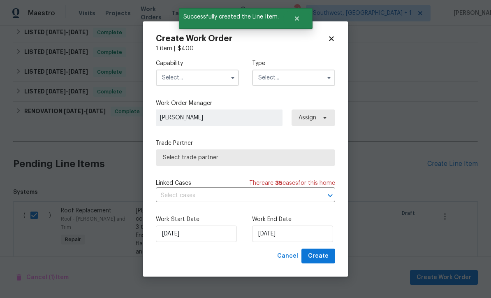
click at [183, 90] on div "Capability Type" at bounding box center [245, 73] width 179 height 40
click at [208, 79] on input "text" at bounding box center [197, 77] width 83 height 16
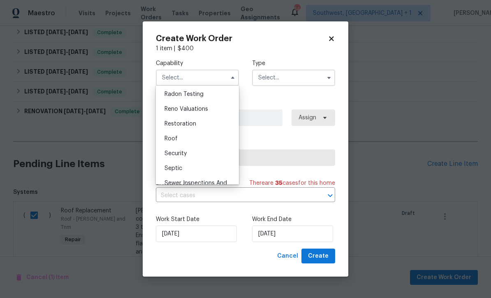
scroll to position [814, 0]
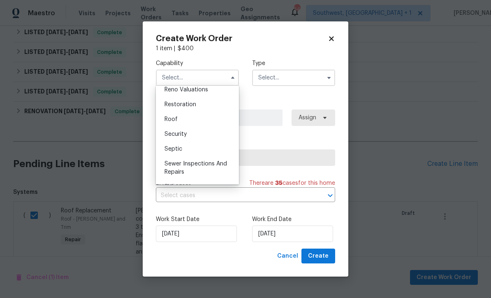
click at [194, 116] on div "Roof" at bounding box center [197, 119] width 79 height 15
type input "Roof"
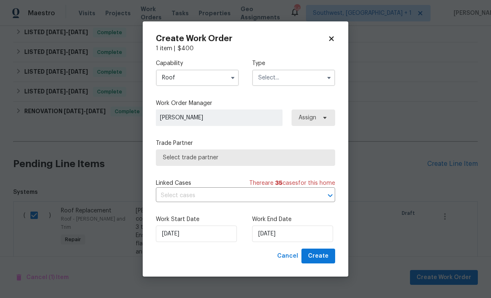
click at [302, 76] on input "text" at bounding box center [293, 77] width 83 height 16
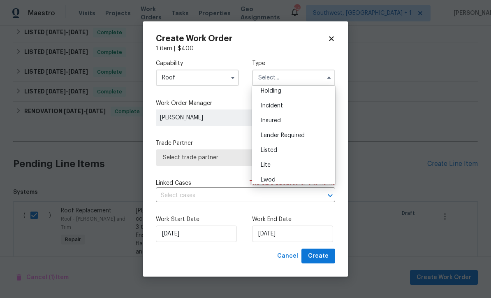
scroll to position [39, 0]
click at [287, 142] on div "Listed" at bounding box center [293, 144] width 79 height 15
type input "Listed"
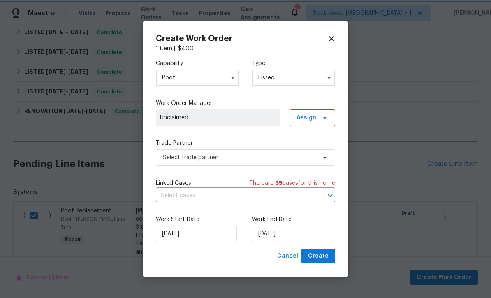
scroll to position [0, 0]
click at [324, 117] on icon at bounding box center [324, 118] width 3 height 2
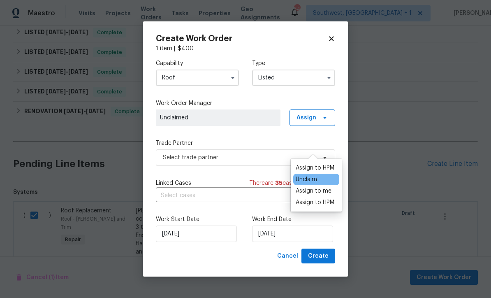
click at [325, 187] on div "Assign to me" at bounding box center [314, 191] width 36 height 8
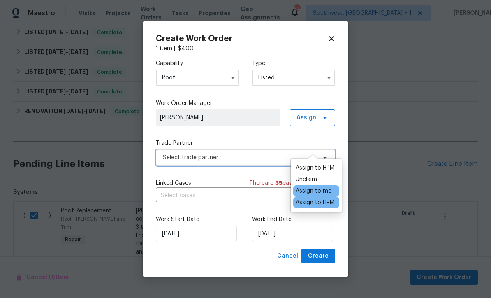
click at [252, 161] on span "Select trade partner" at bounding box center [239, 157] width 153 height 8
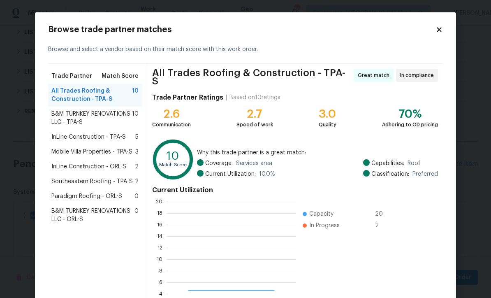
scroll to position [115, 129]
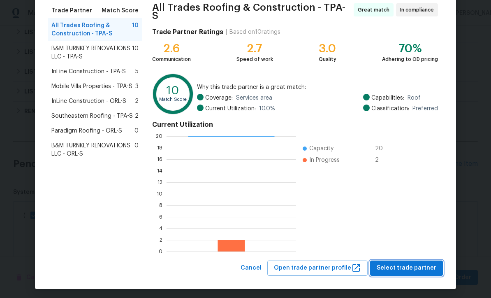
click at [408, 268] on span "Select trade partner" at bounding box center [407, 268] width 60 height 10
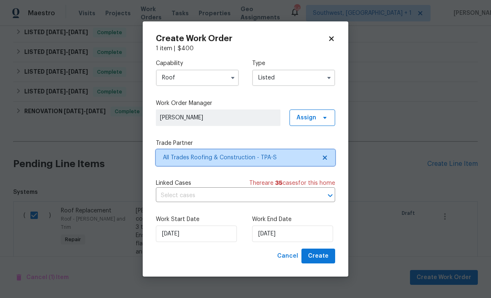
scroll to position [0, 0]
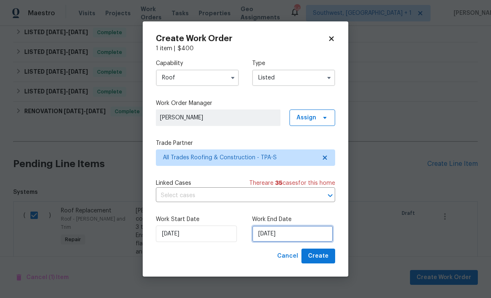
click at [300, 241] on input "[DATE]" at bounding box center [292, 233] width 81 height 16
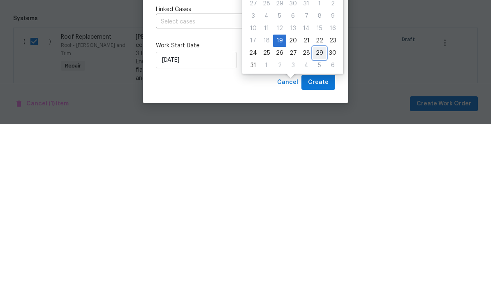
click at [317, 221] on div "29" at bounding box center [319, 227] width 13 height 12
type input "[DATE]"
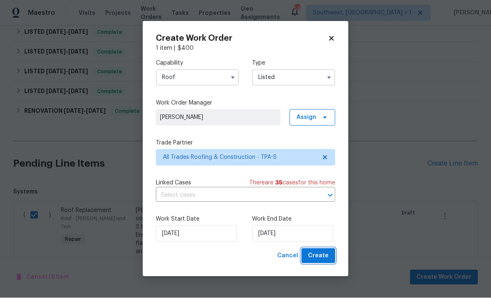
click at [326, 260] on span "Create" at bounding box center [318, 256] width 21 height 10
checkbox input "false"
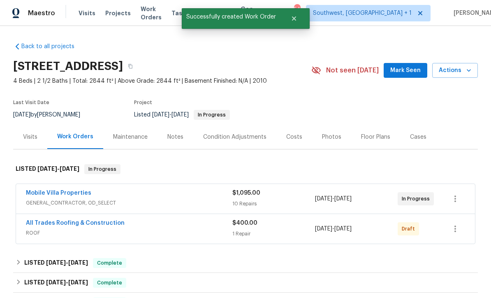
scroll to position [-1, 0]
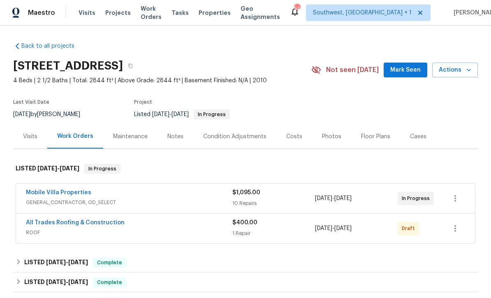
scroll to position [0, 0]
click at [458, 228] on icon "button" at bounding box center [455, 229] width 10 height 10
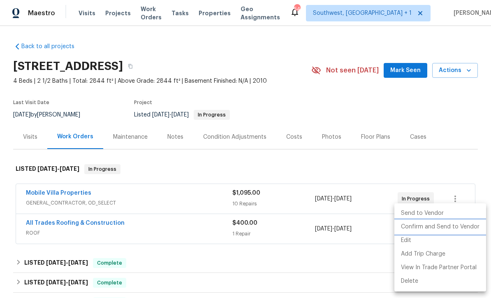
click at [450, 226] on li "Confirm and Send to Vendor" at bounding box center [440, 227] width 92 height 14
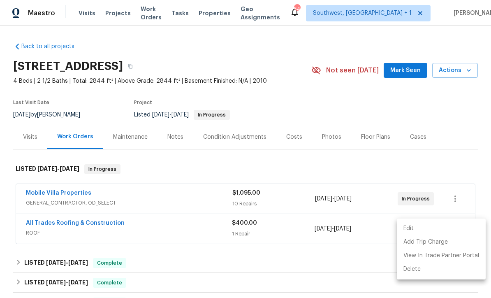
click at [382, 108] on div at bounding box center [245, 149] width 491 height 298
